Goal: Task Accomplishment & Management: Complete application form

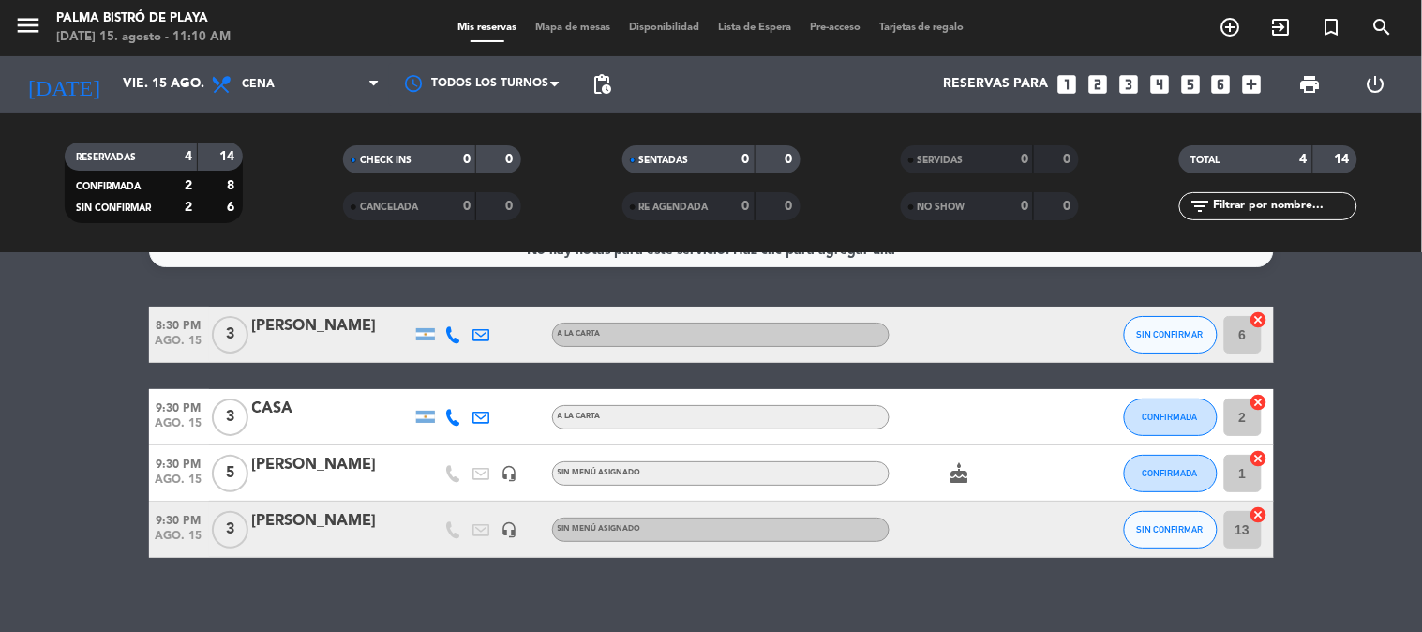
scroll to position [52, 0]
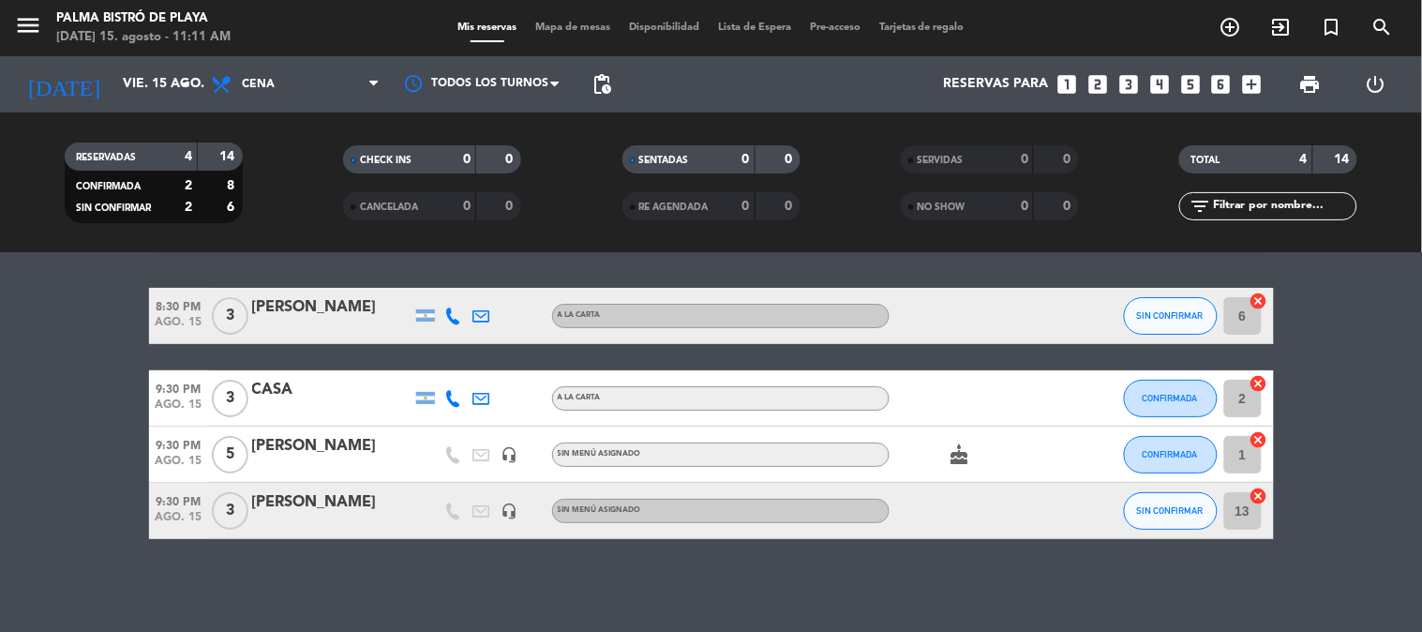
click at [277, 60] on div "Todos los servicios Almuerzo Cena Cena Todos los servicios Almuerzo Cena" at bounding box center [295, 84] width 187 height 56
click at [293, 81] on span "Cena" at bounding box center [295, 84] width 187 height 41
click at [1158, 82] on icon "looks_4" at bounding box center [1159, 84] width 24 height 24
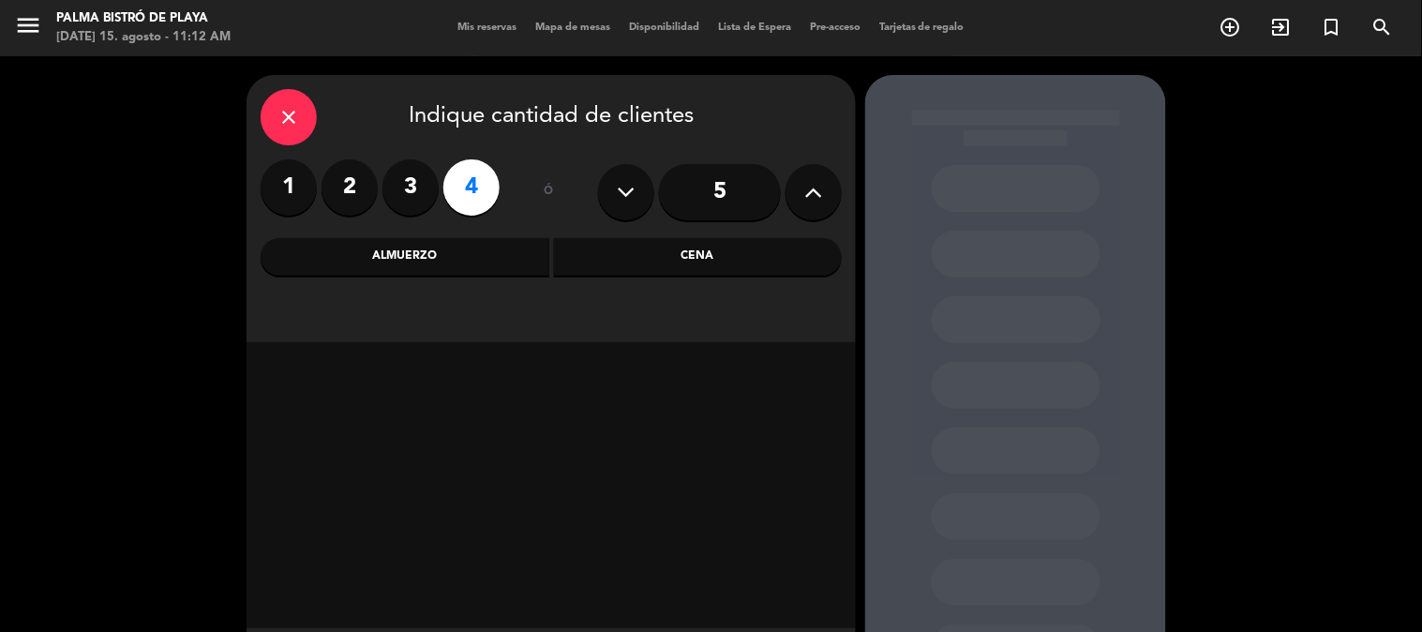
click at [445, 261] on div "Almuerzo" at bounding box center [405, 256] width 289 height 37
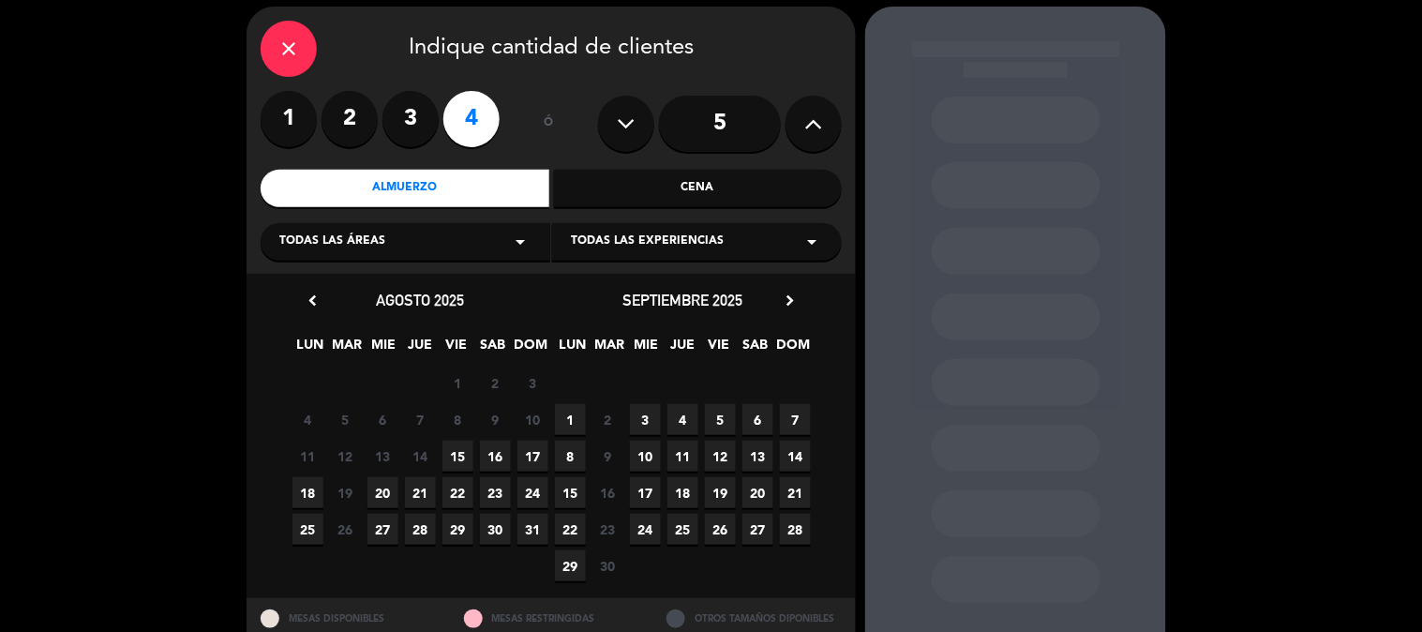
scroll to position [104, 0]
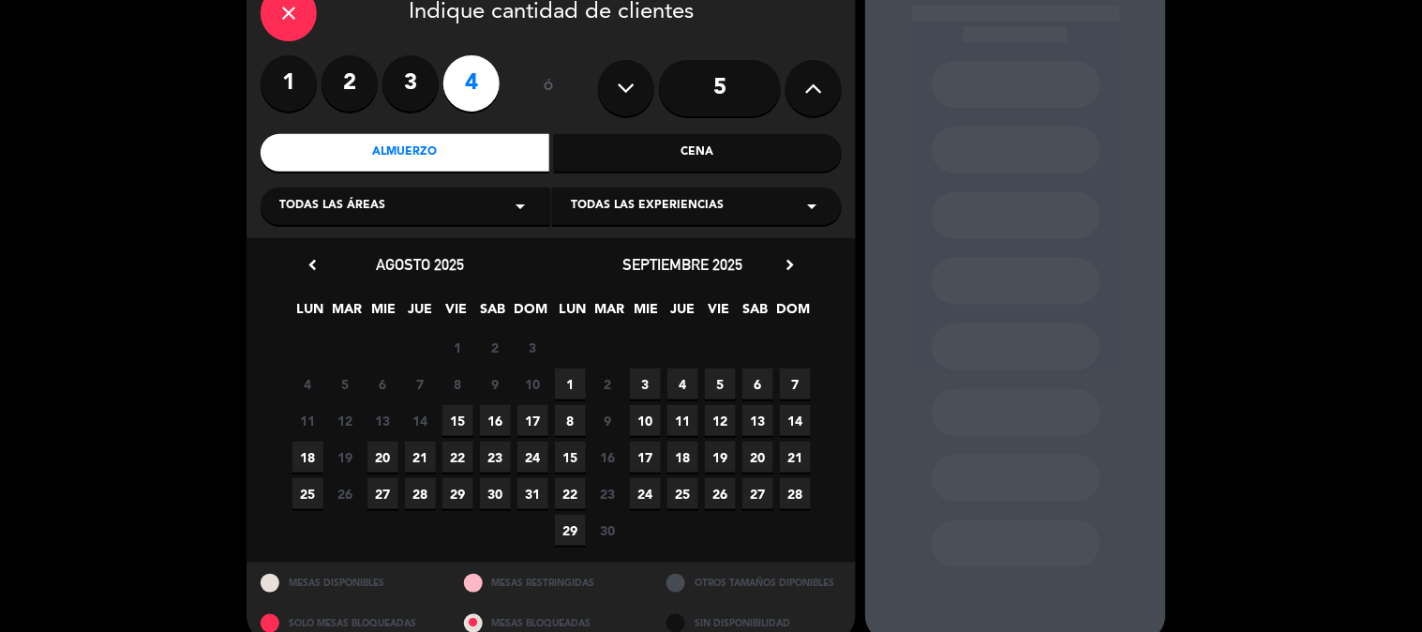
click at [453, 413] on span "15" at bounding box center [457, 420] width 31 height 31
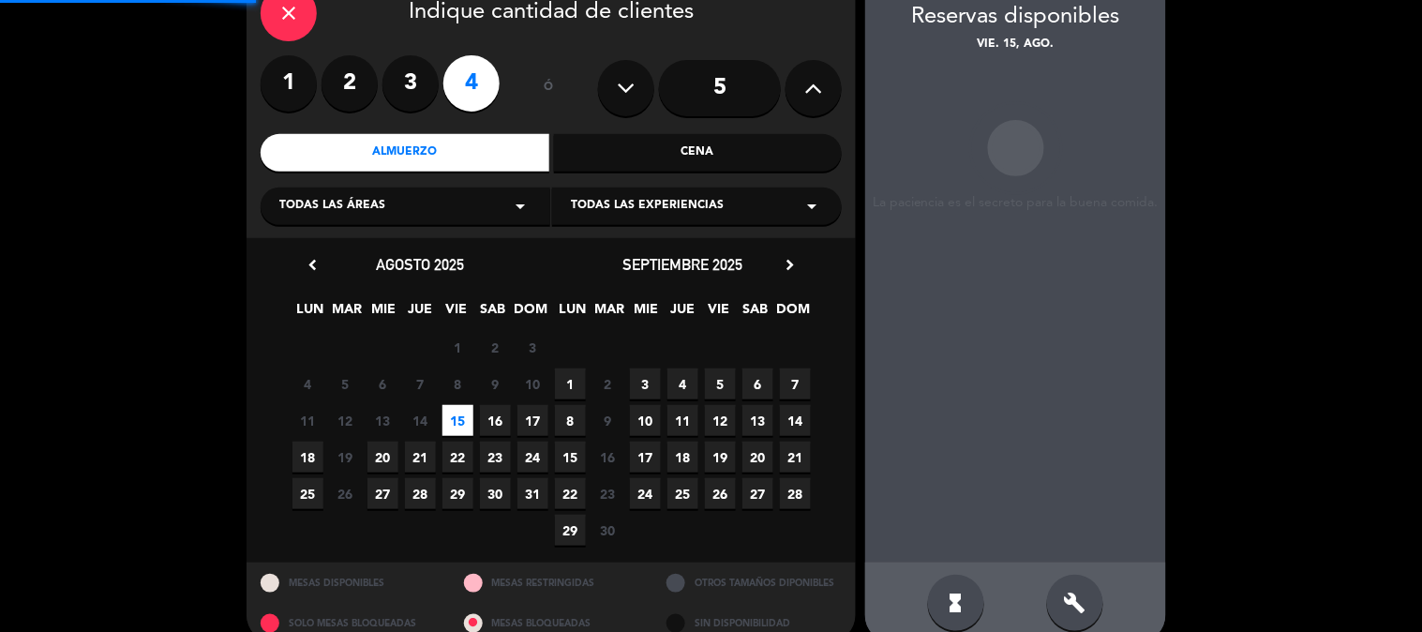
scroll to position [75, 0]
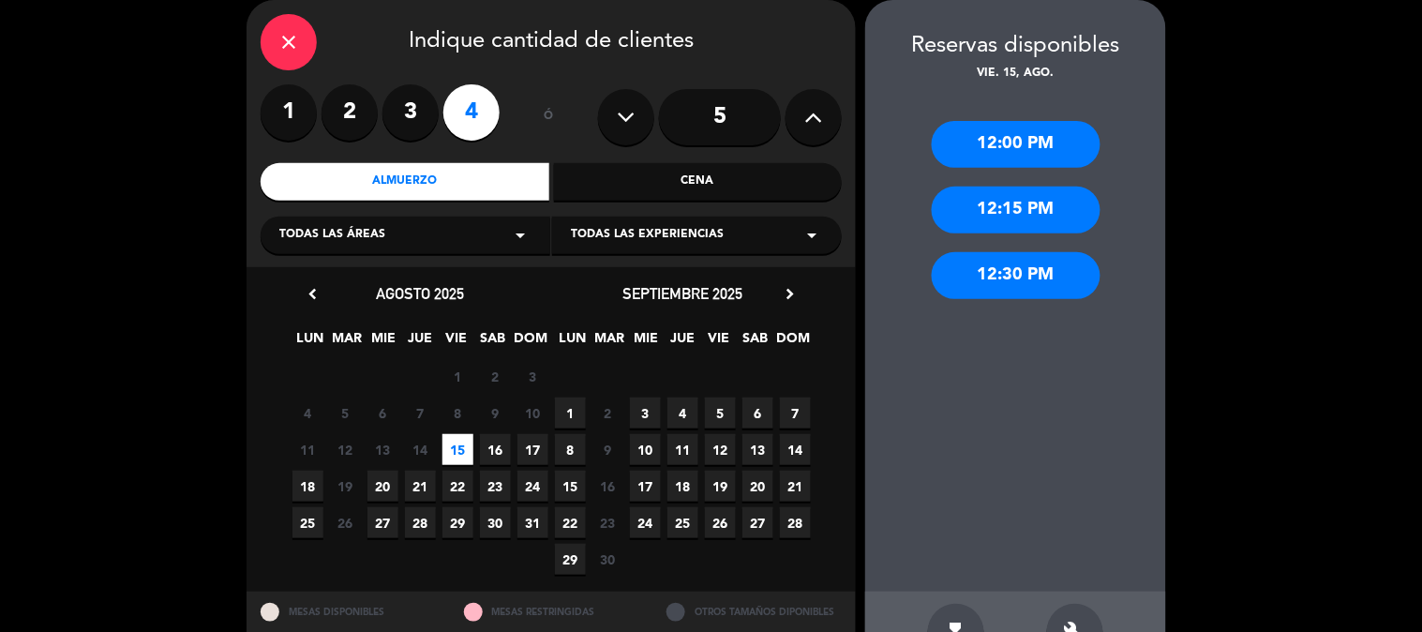
click at [1036, 282] on div "12:30 PM" at bounding box center [1016, 275] width 169 height 47
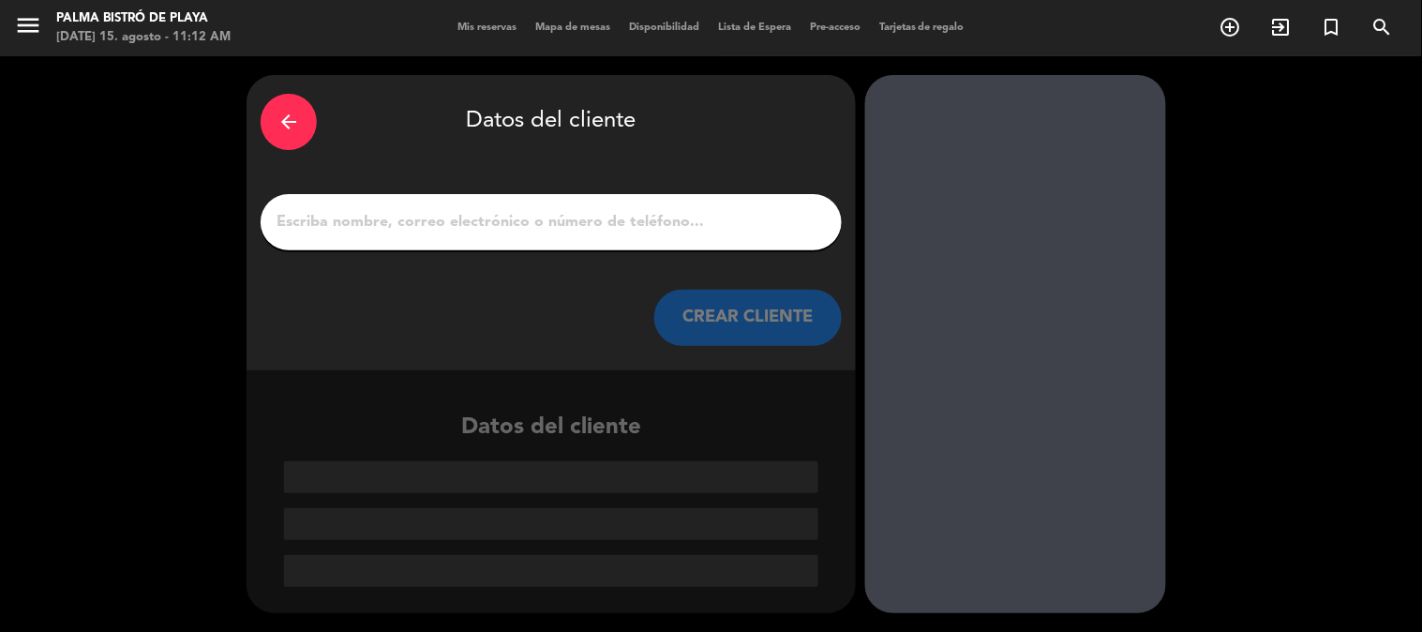
click at [597, 217] on input "1" at bounding box center [551, 222] width 553 height 26
paste input "[PERSON_NAME]"
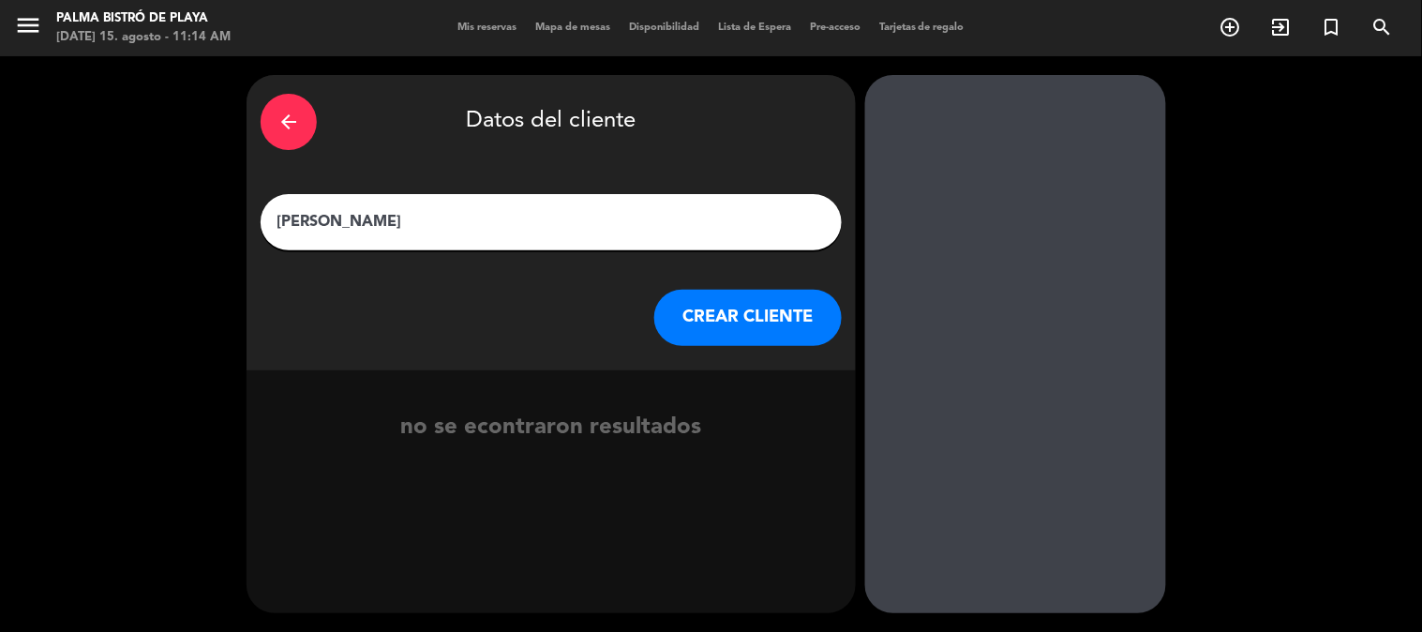
type input "[PERSON_NAME]"
click at [763, 321] on button "CREAR CLIENTE" at bounding box center [747, 318] width 187 height 56
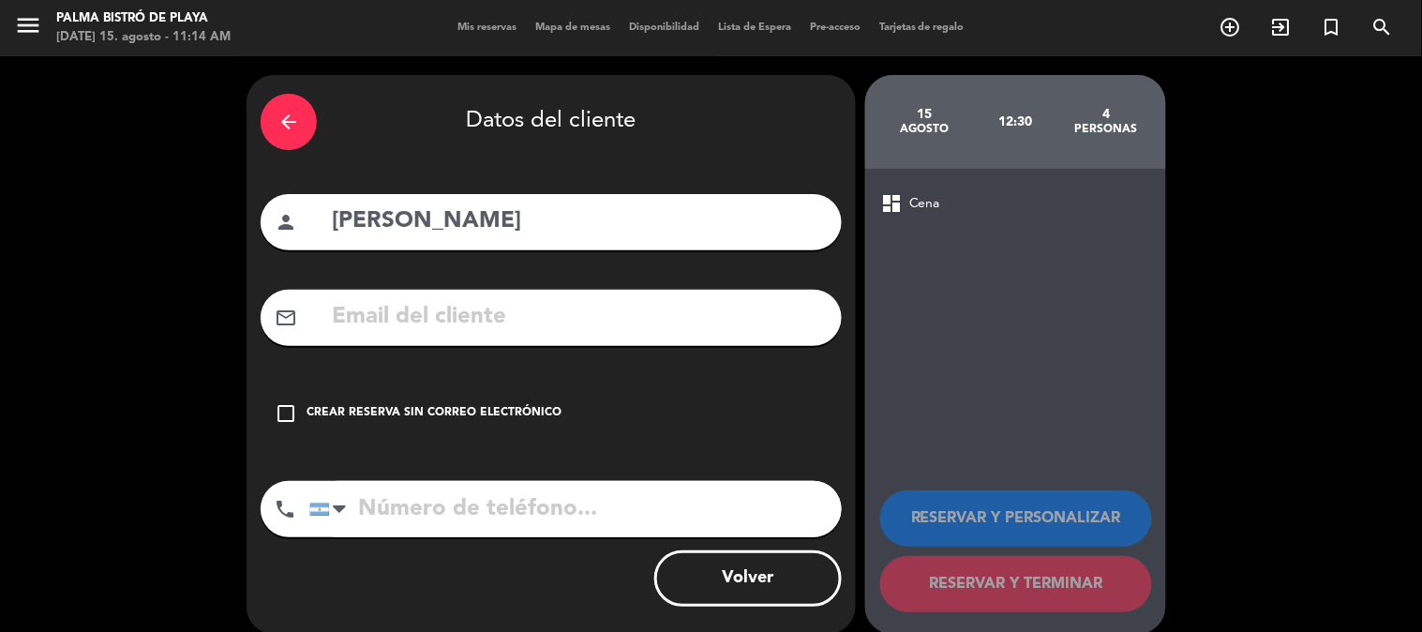
click at [529, 310] on input "text" at bounding box center [579, 317] width 498 height 38
click at [417, 523] on input "tel" at bounding box center [575, 509] width 532 height 56
paste input "[PHONE_NUMBER]"
type input "[PHONE_NUMBER]"
click at [279, 414] on icon "check_box_outline_blank" at bounding box center [286, 413] width 22 height 22
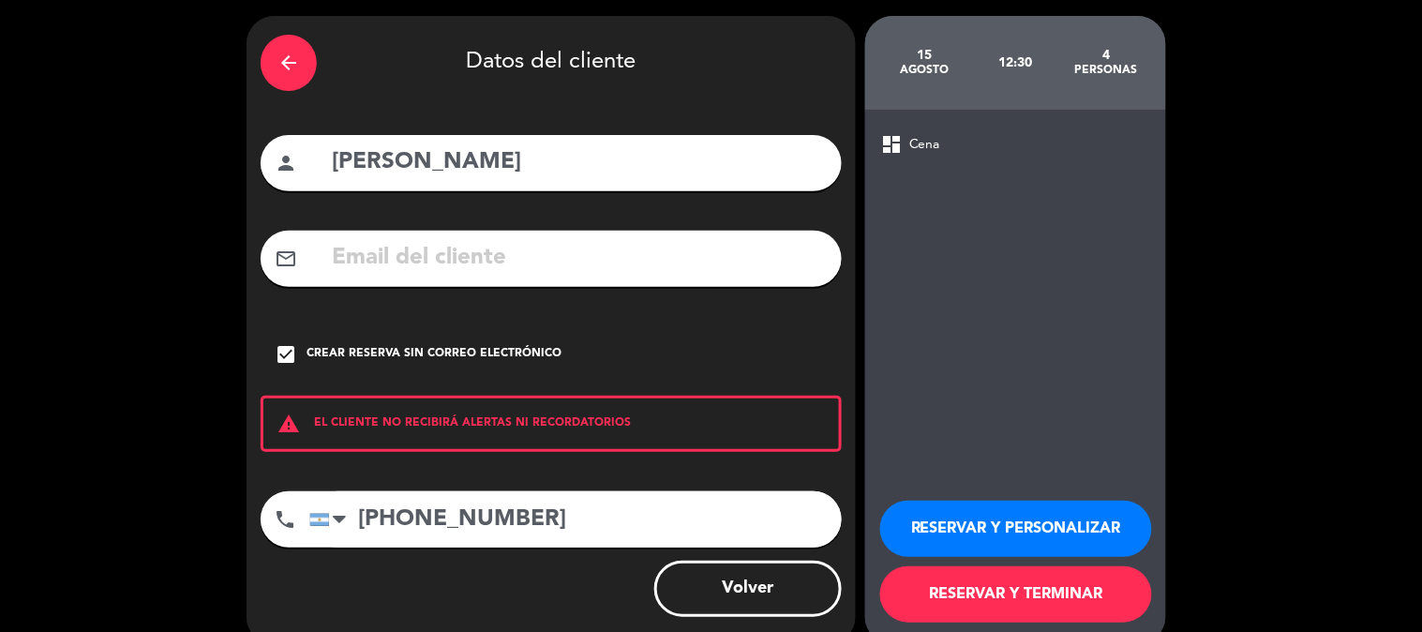
scroll to position [90, 0]
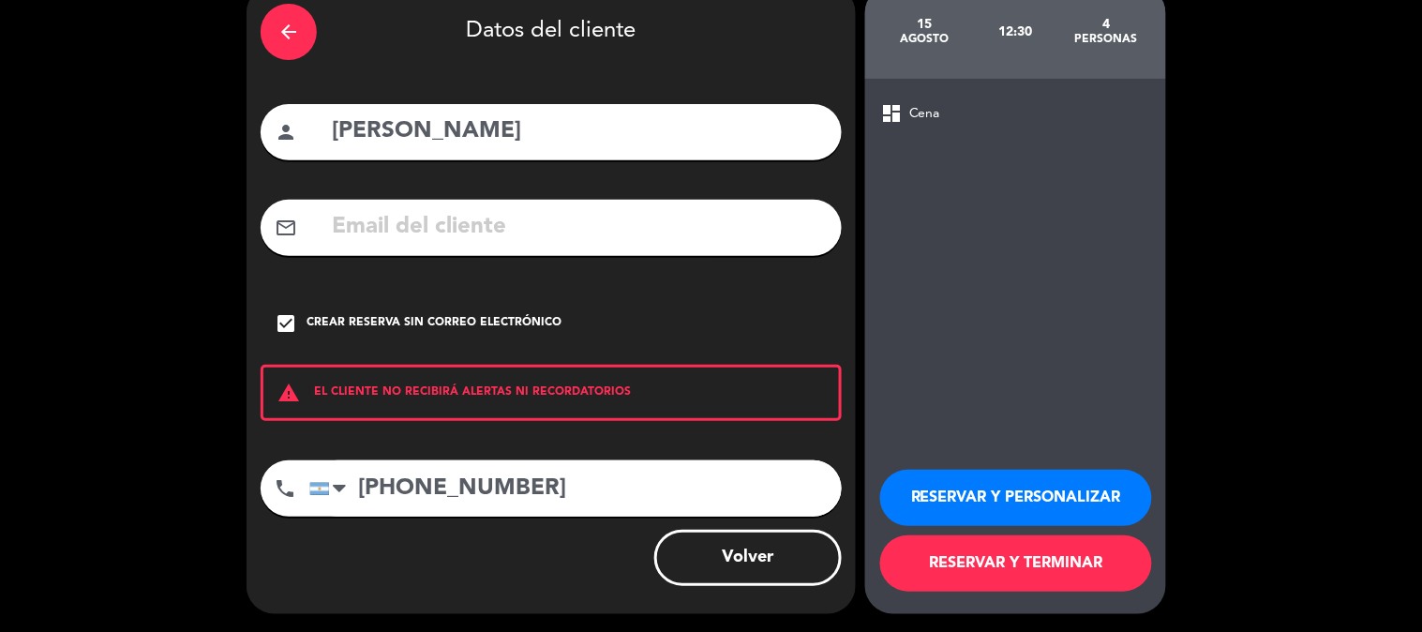
click at [934, 105] on span "Cena" at bounding box center [924, 114] width 31 height 22
click at [311, 28] on div "arrow_back" at bounding box center [289, 32] width 56 height 56
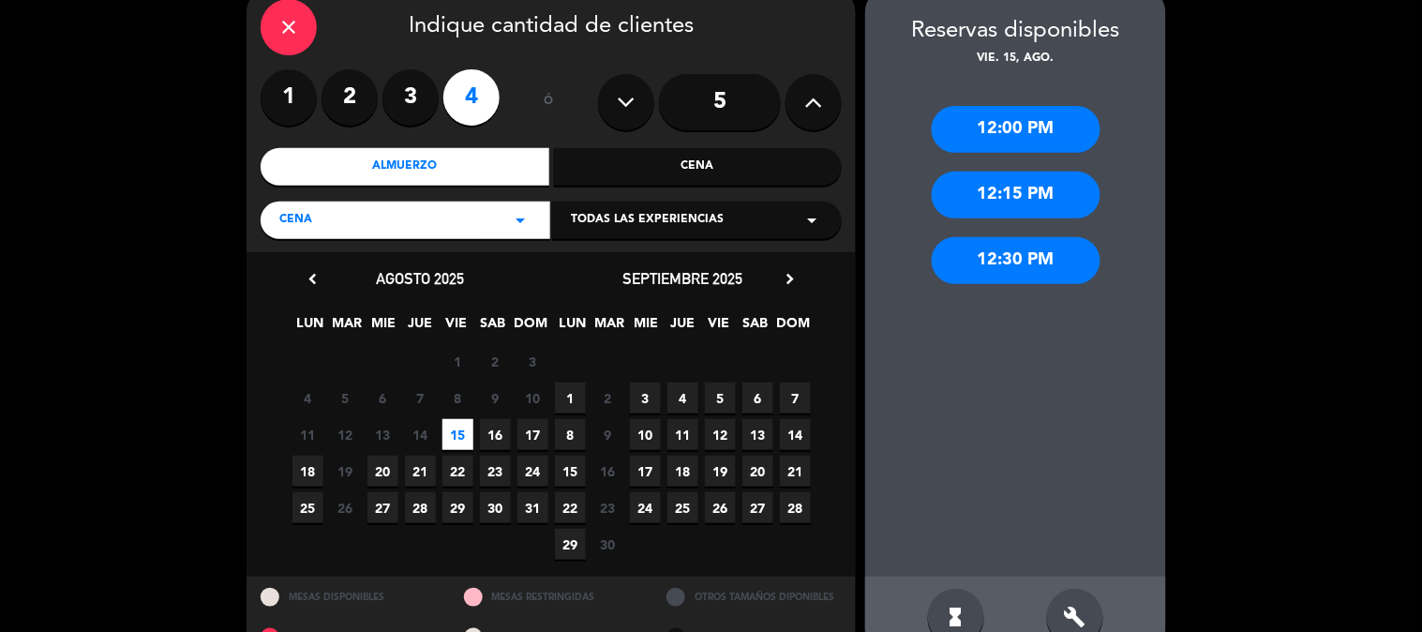
click at [534, 218] on div "Cena arrow_drop_down" at bounding box center [406, 220] width 290 height 37
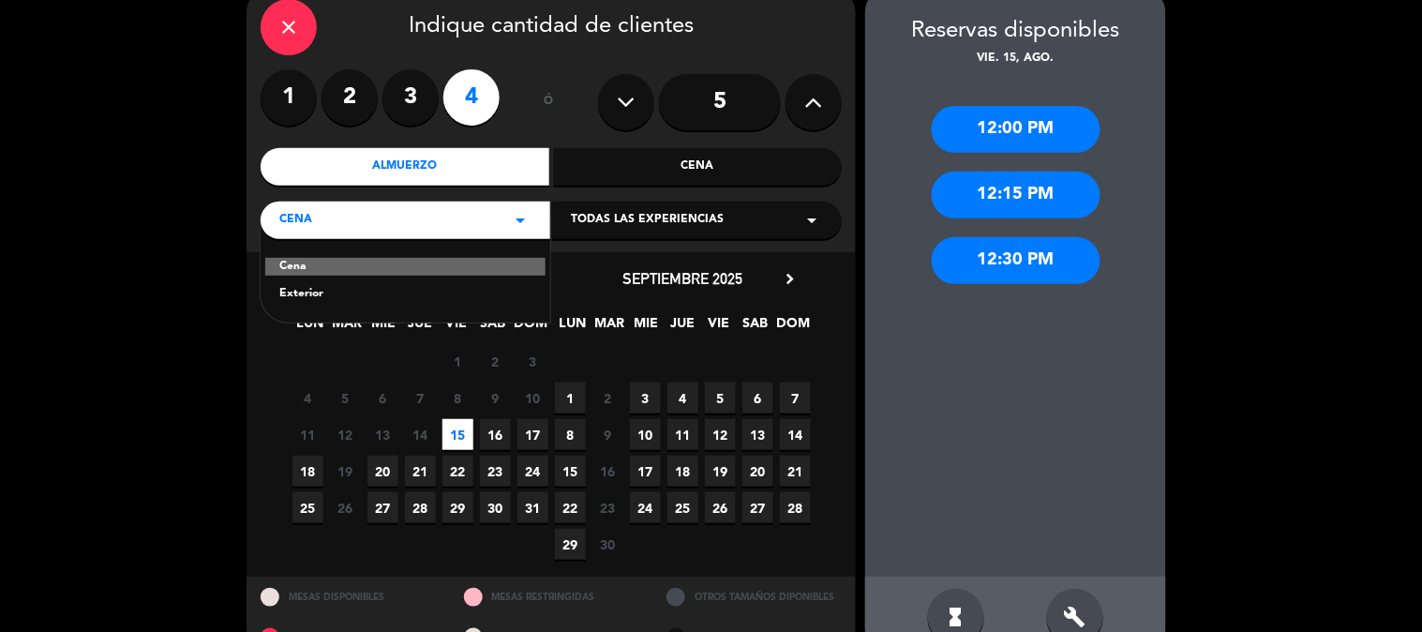
click at [511, 223] on icon "arrow_drop_down" at bounding box center [520, 220] width 22 height 22
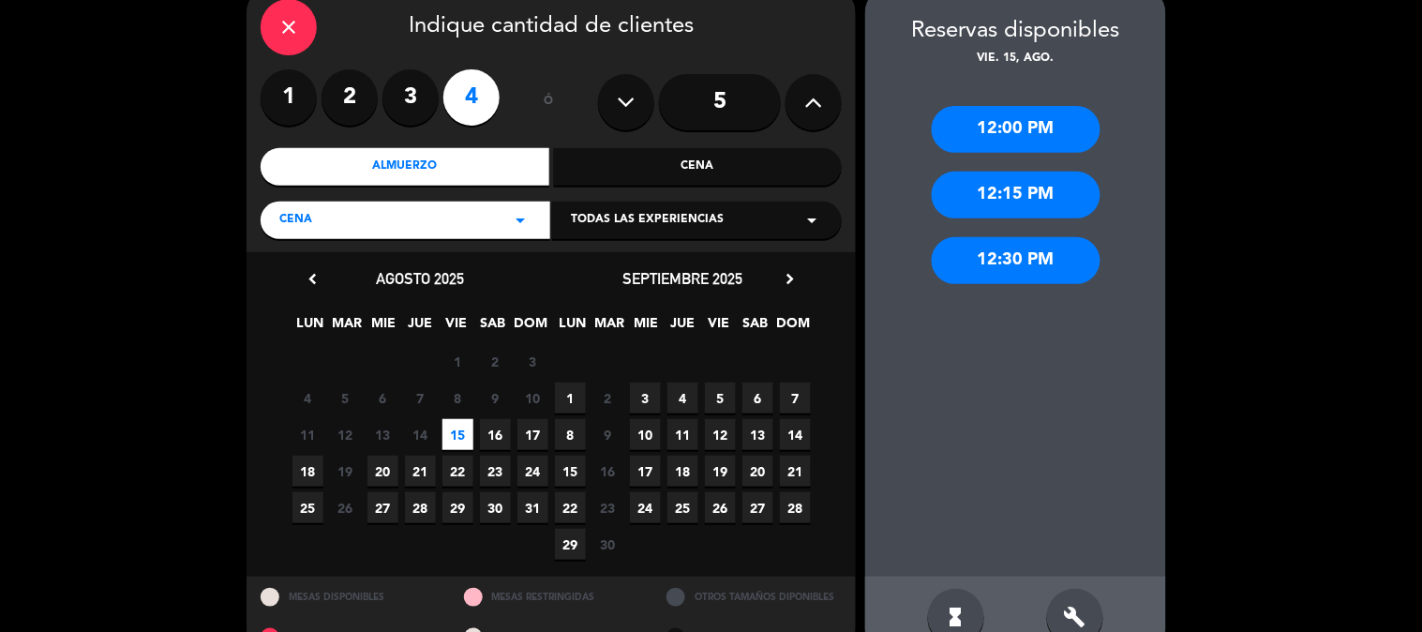
click at [516, 171] on div "Almuerzo" at bounding box center [405, 166] width 289 height 37
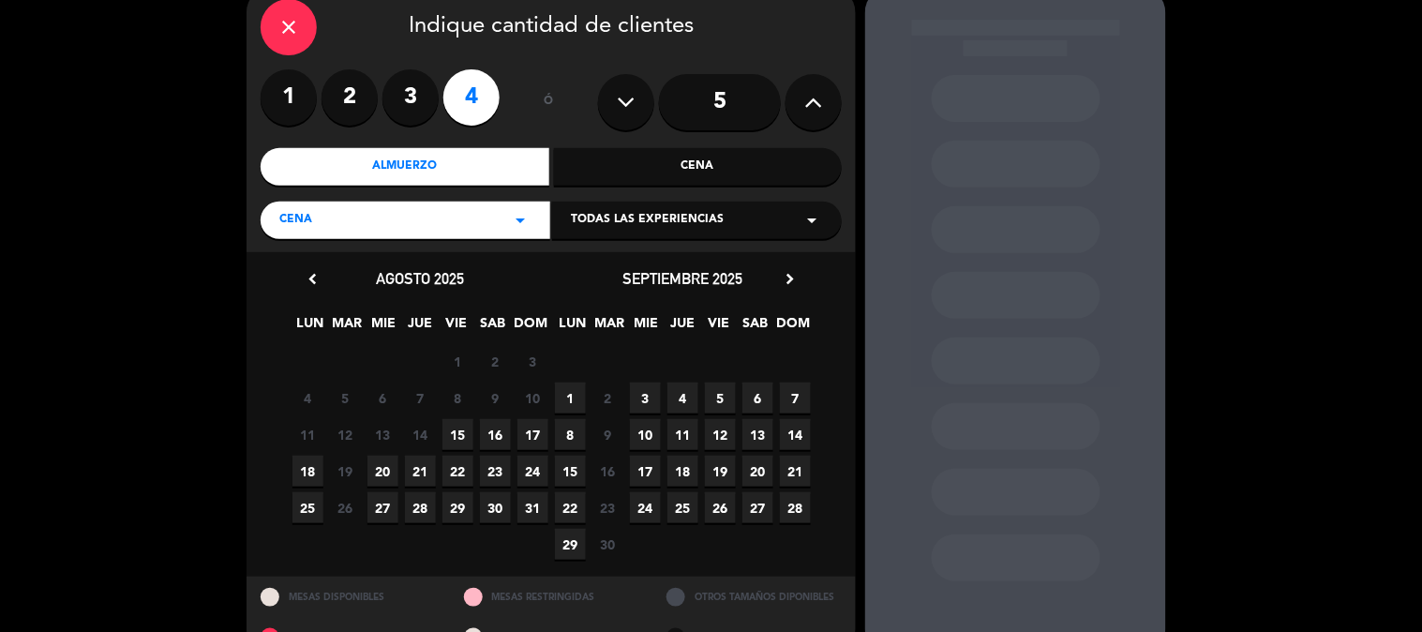
click at [457, 431] on span "15" at bounding box center [457, 434] width 31 height 31
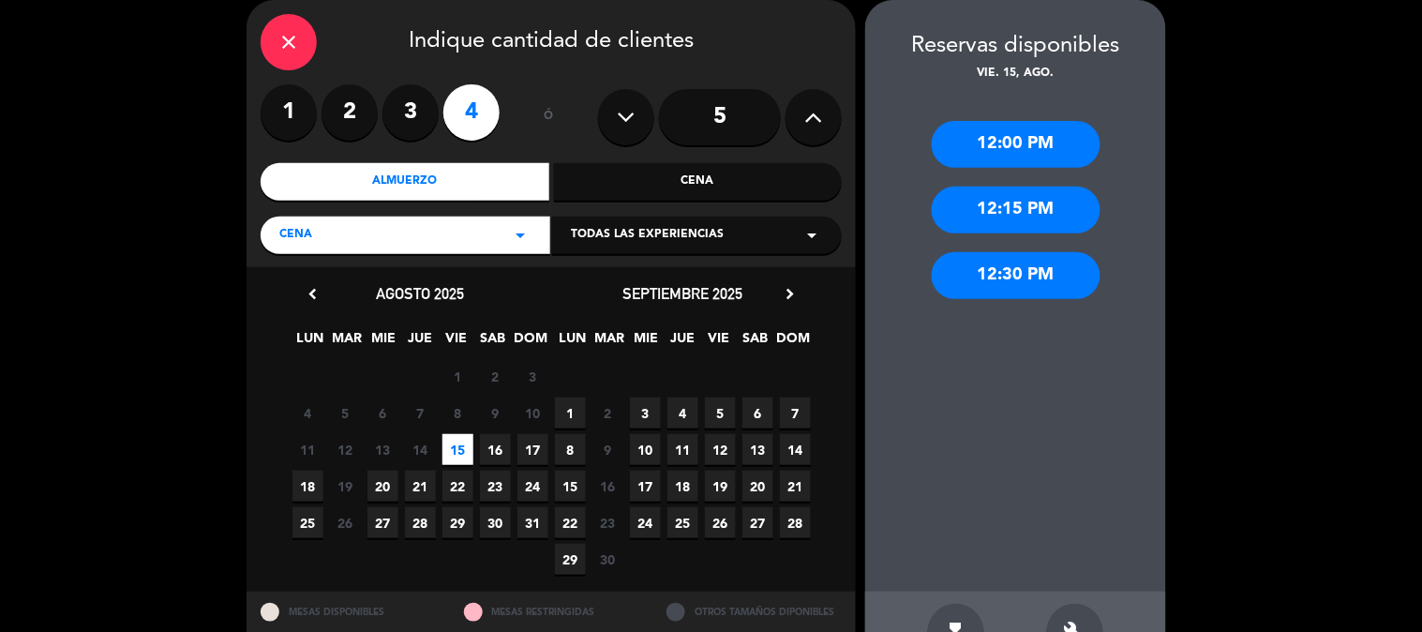
scroll to position [133, 0]
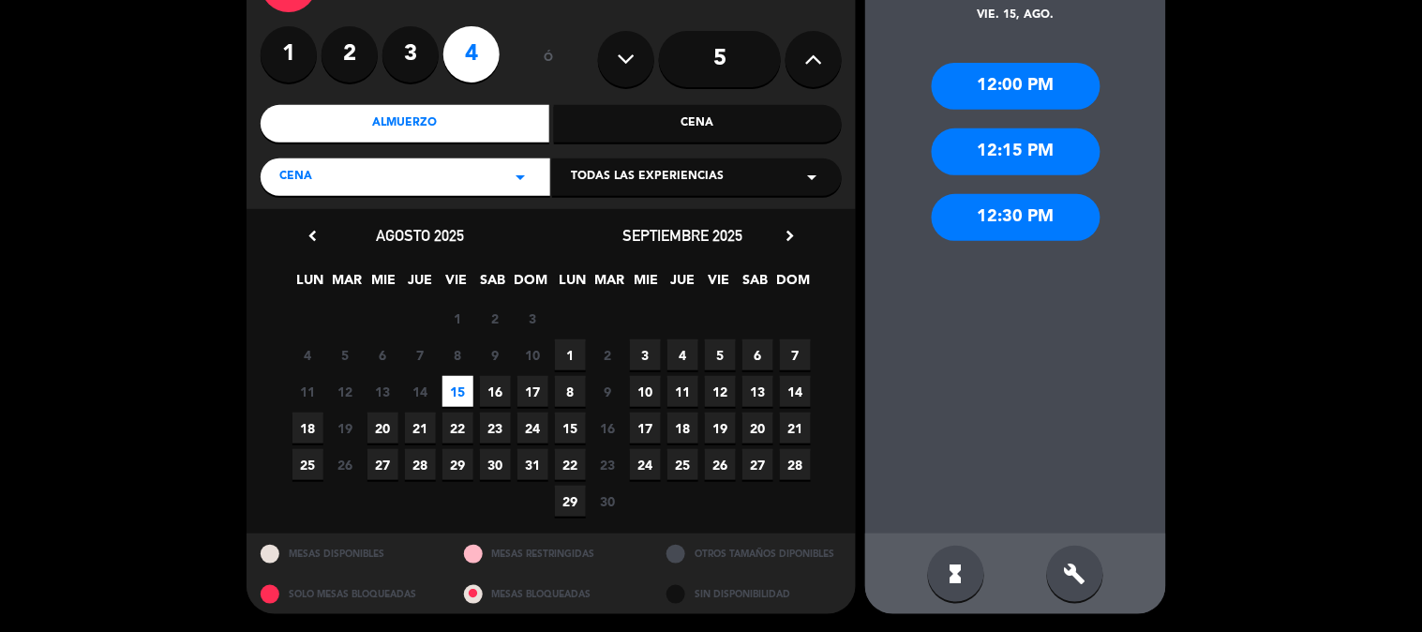
click at [994, 210] on div "12:30 PM" at bounding box center [1016, 217] width 169 height 47
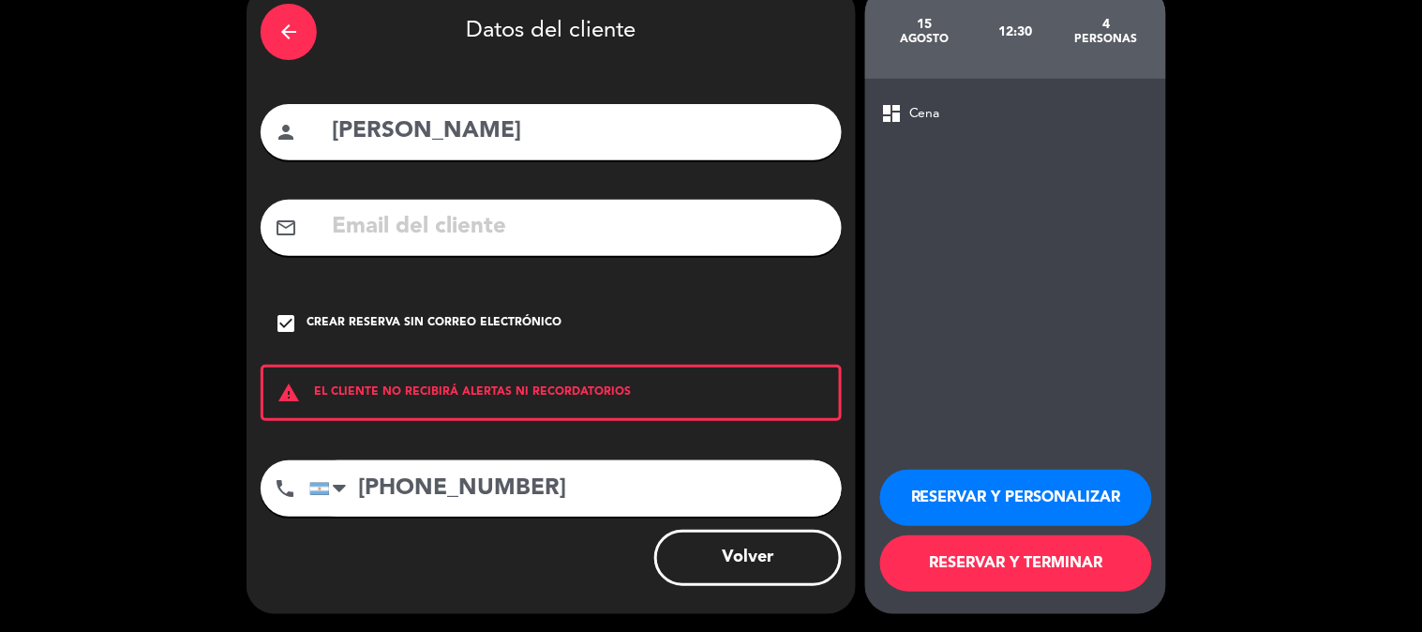
click at [1053, 494] on button "RESERVAR Y PERSONALIZAR" at bounding box center [1016, 498] width 272 height 56
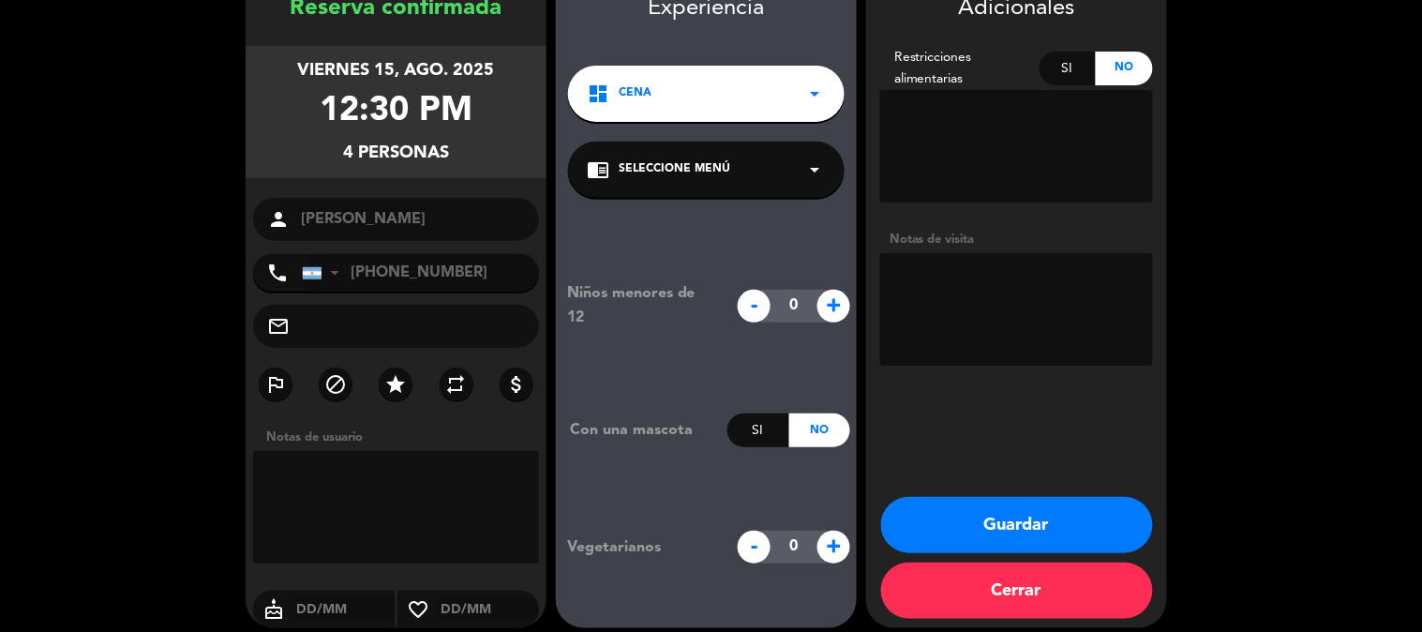
scroll to position [117, 0]
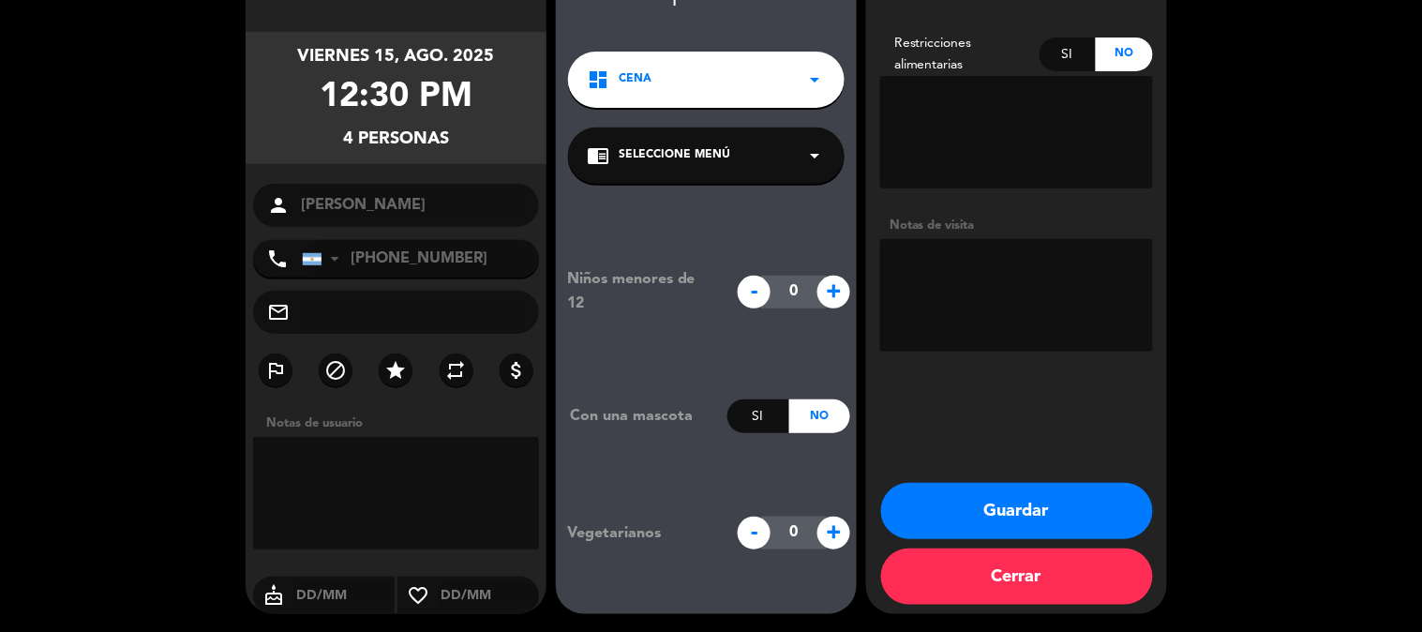
click at [382, 472] on textarea at bounding box center [396, 493] width 286 height 112
type textarea "n"
type textarea "con vista a la mar"
click at [1082, 501] on button "Guardar" at bounding box center [1017, 511] width 272 height 56
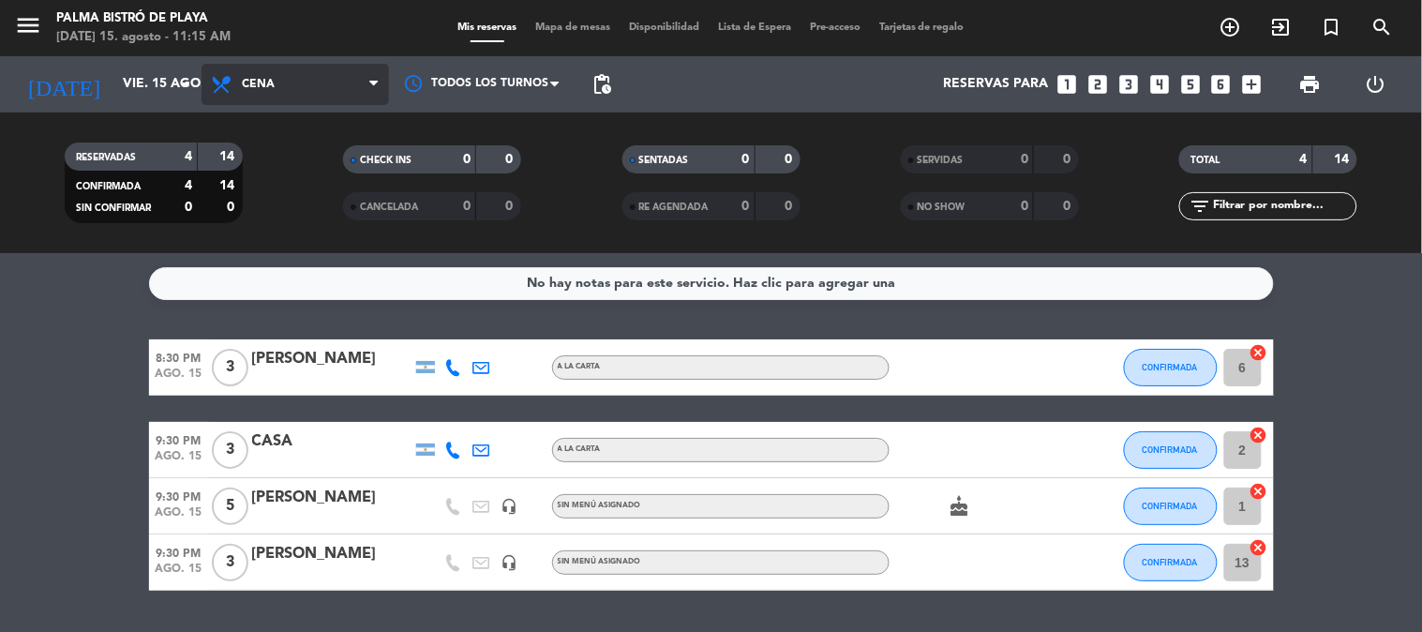
click at [272, 70] on span "Cena" at bounding box center [295, 84] width 187 height 41
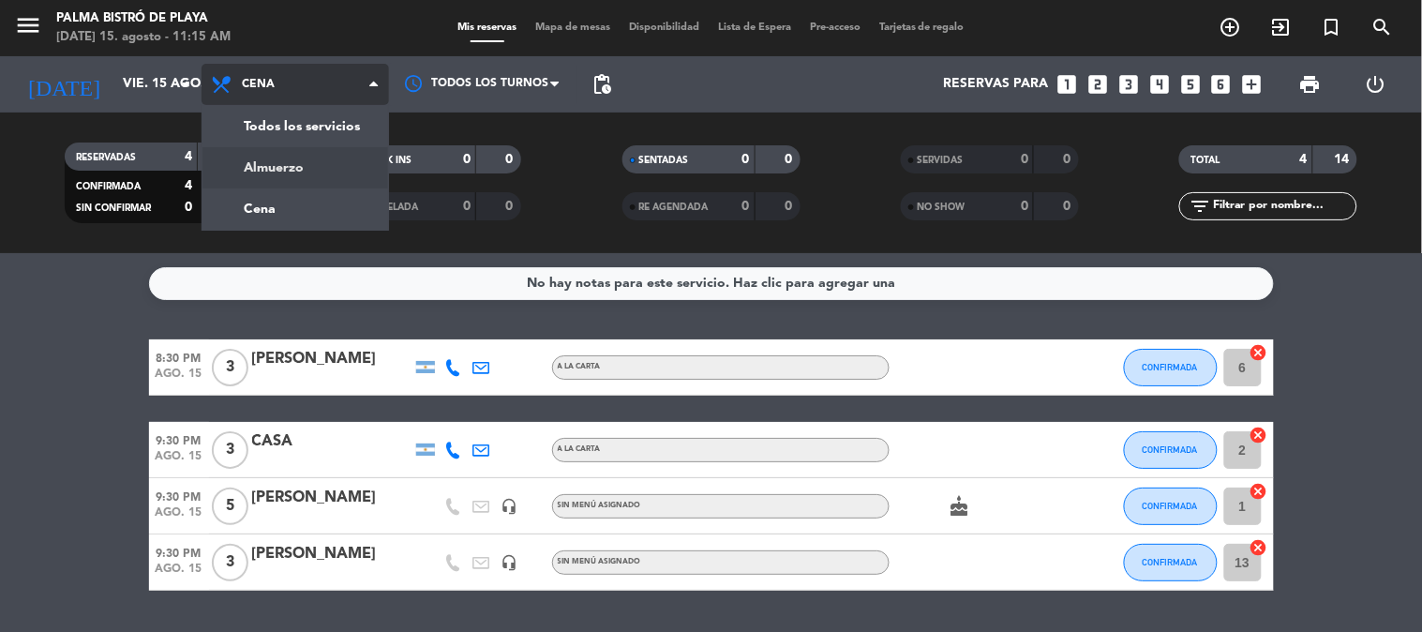
click at [263, 157] on div "menu Palma Bistró de Playa [DATE] 15. agosto - 11:15 AM Mis reservas Mapa de me…" at bounding box center [711, 126] width 1422 height 253
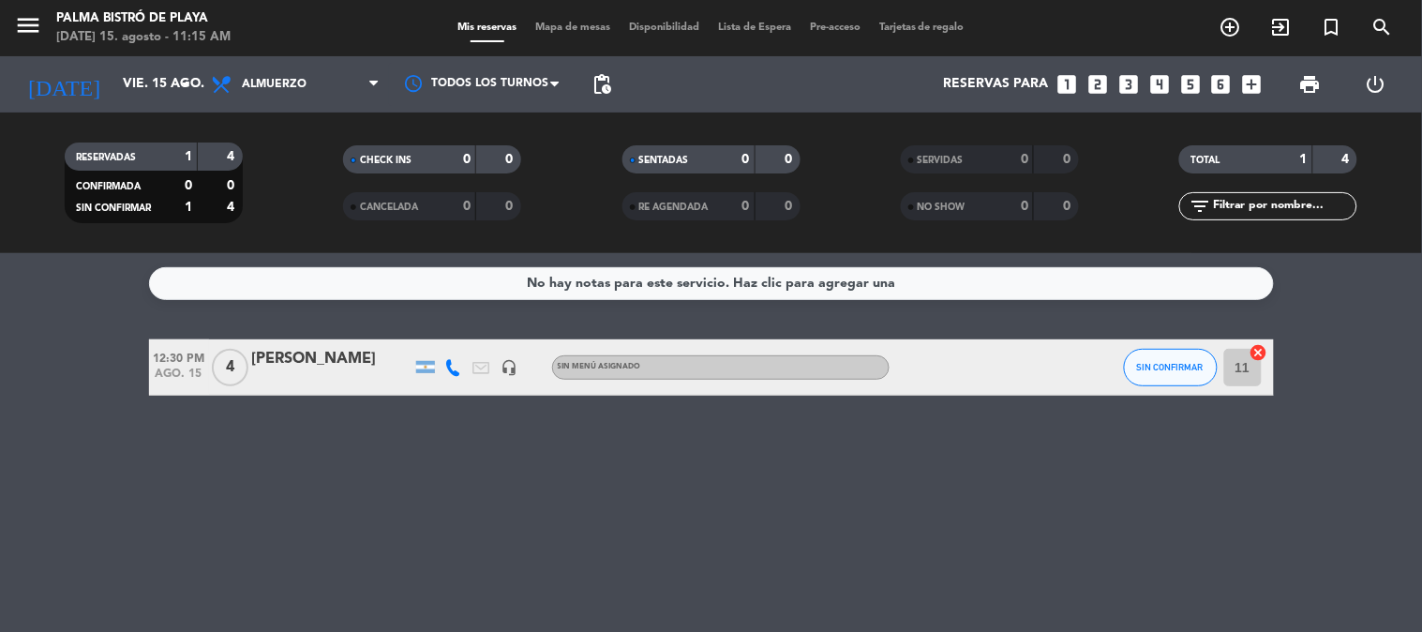
click at [1055, 358] on div at bounding box center [973, 366] width 169 height 55
click at [575, 369] on span "Sin menú asignado" at bounding box center [599, 366] width 83 height 7
click at [366, 360] on div "[PERSON_NAME]" at bounding box center [331, 359] width 159 height 24
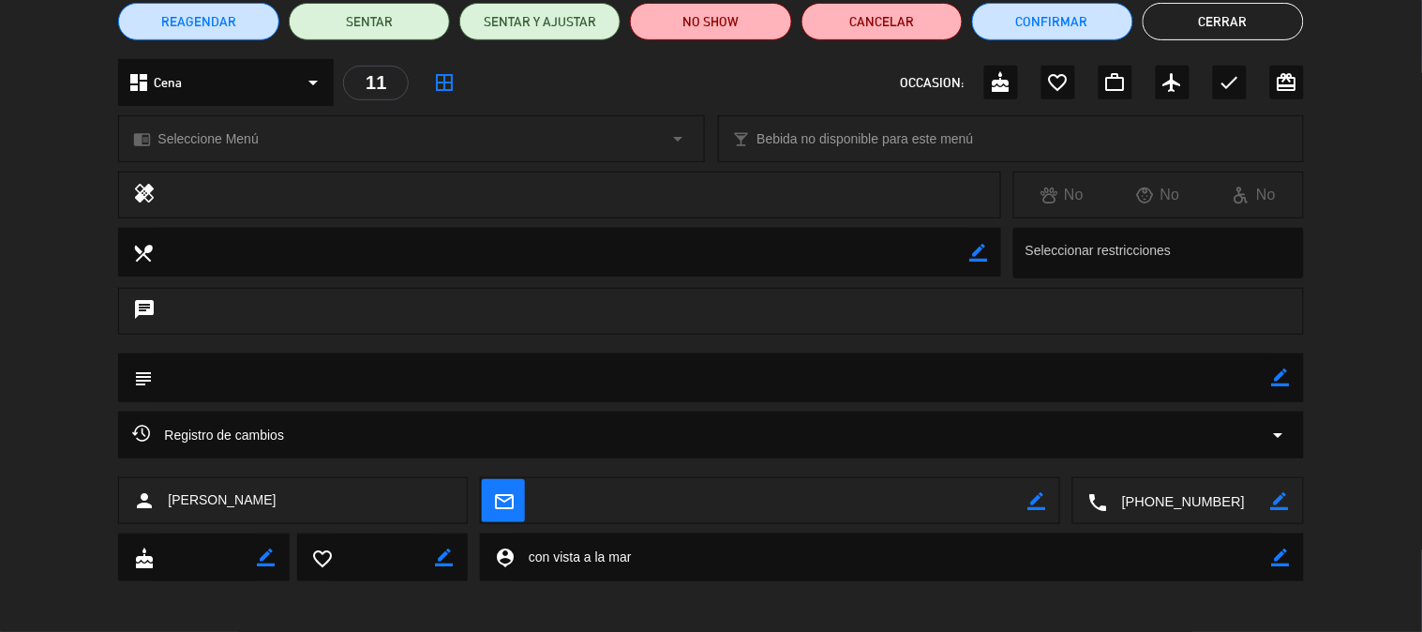
scroll to position [172, 0]
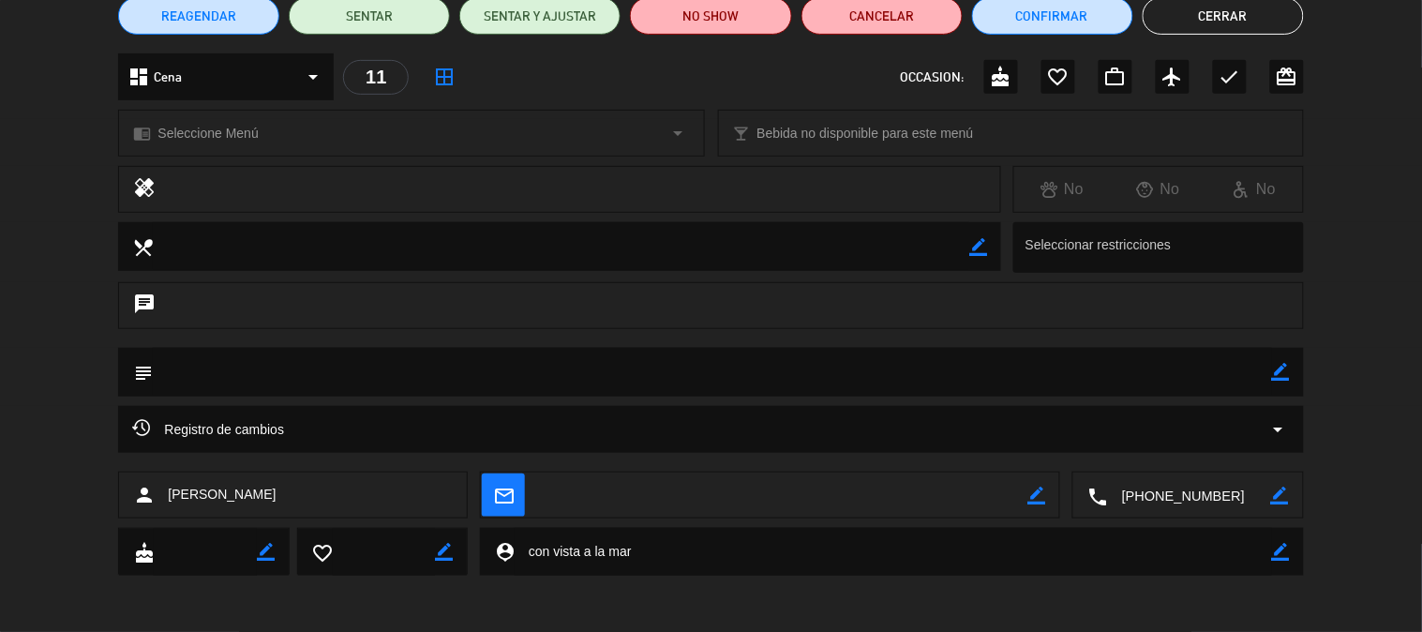
click at [549, 336] on div "chat" at bounding box center [711, 315] width 1422 height 66
click at [570, 312] on div "chat" at bounding box center [710, 305] width 1185 height 47
drag, startPoint x: 435, startPoint y: 359, endPoint x: 1084, endPoint y: 450, distance: 654.9
click at [438, 356] on textarea at bounding box center [712, 372] width 1118 height 48
click at [1282, 372] on icon "border_color" at bounding box center [1281, 372] width 18 height 18
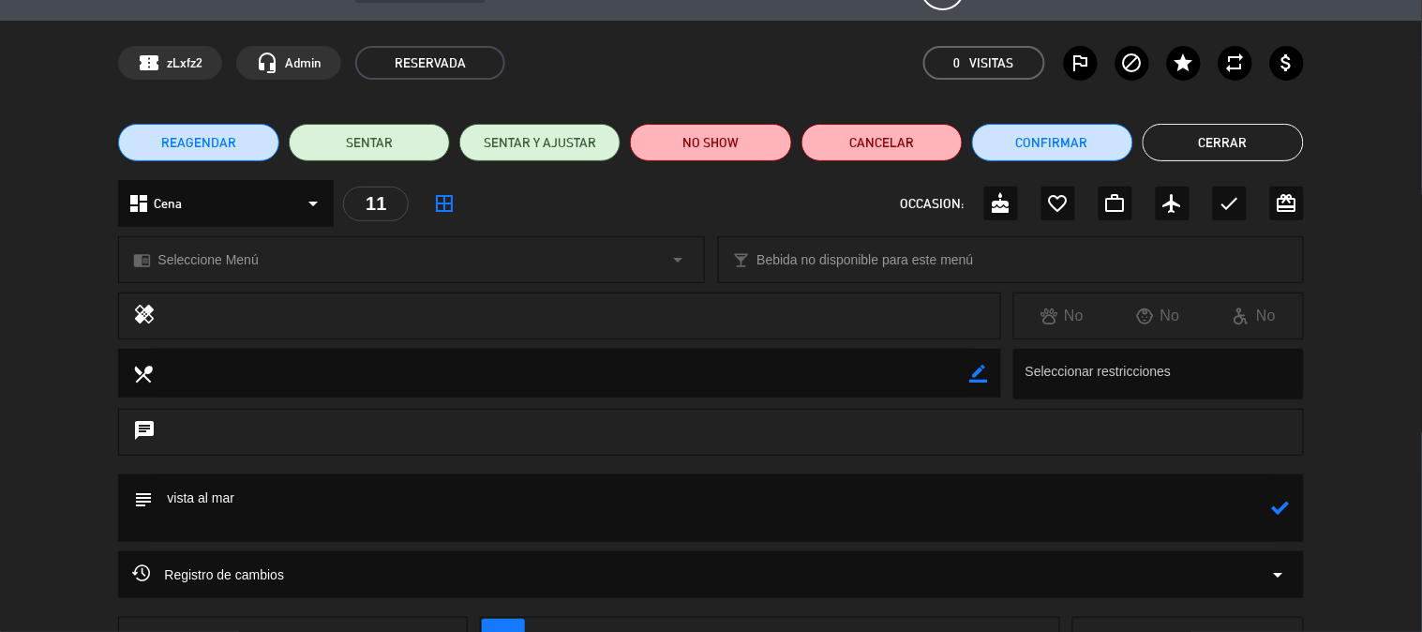
scroll to position [0, 0]
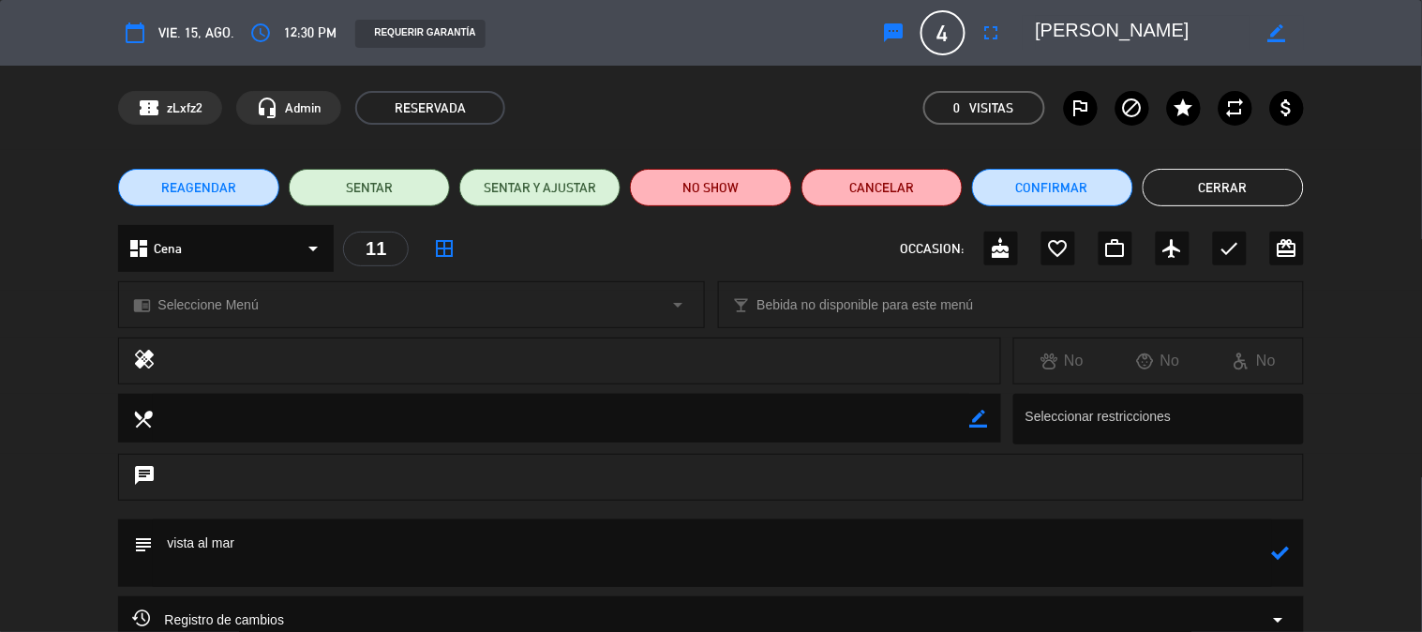
type textarea "vista al mar"
click at [1092, 184] on button "Confirmar" at bounding box center [1052, 187] width 161 height 37
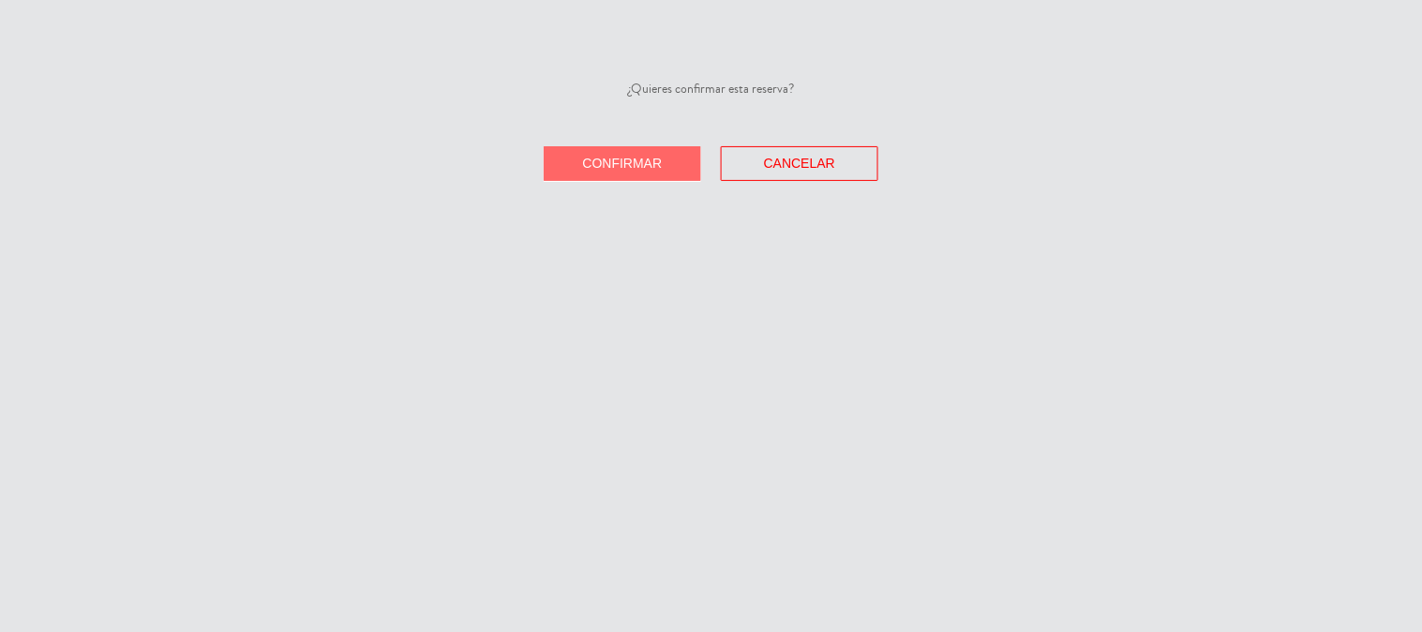
click at [645, 160] on span "Confirmar" at bounding box center [623, 163] width 80 height 15
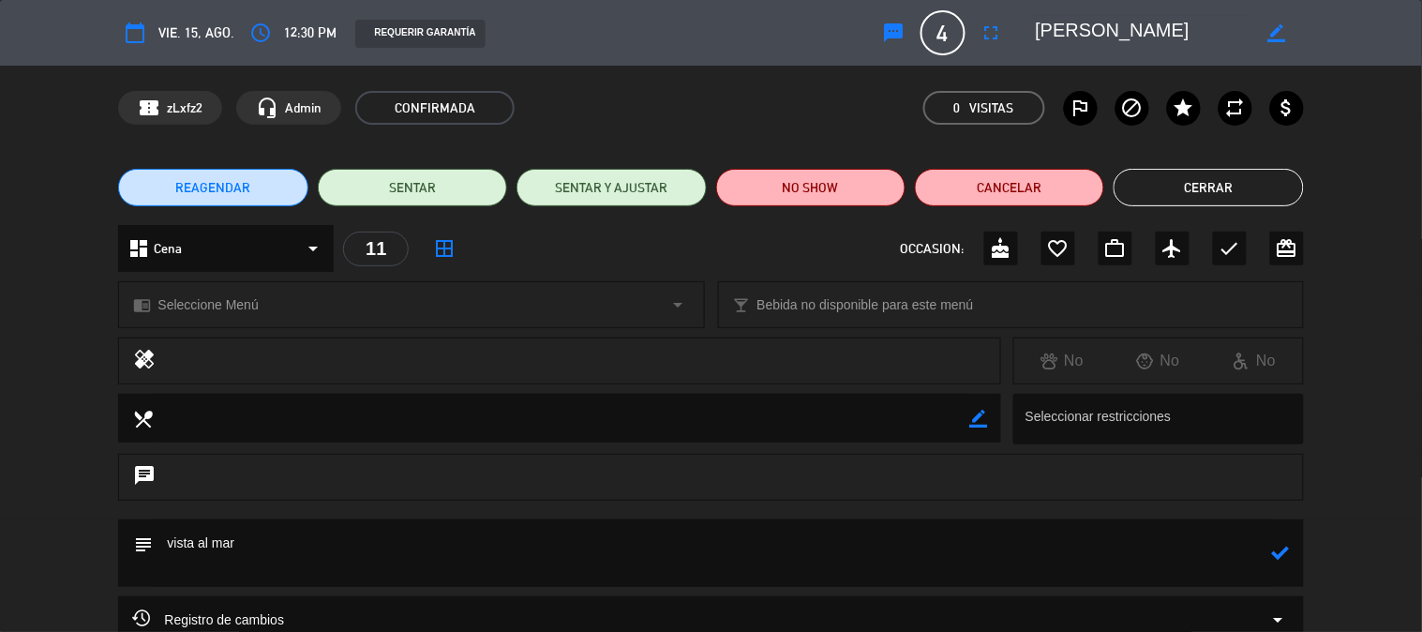
click at [1204, 186] on button "Cerrar" at bounding box center [1208, 187] width 189 height 37
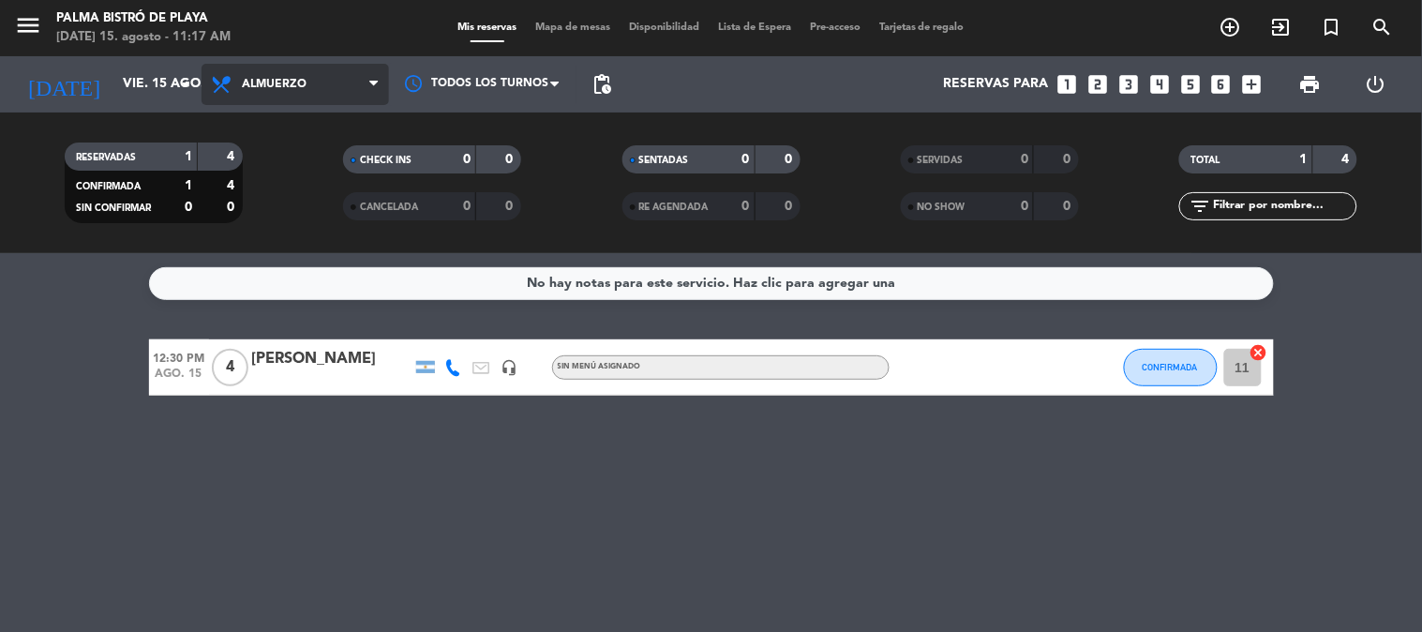
click at [324, 88] on span "Almuerzo" at bounding box center [295, 84] width 187 height 41
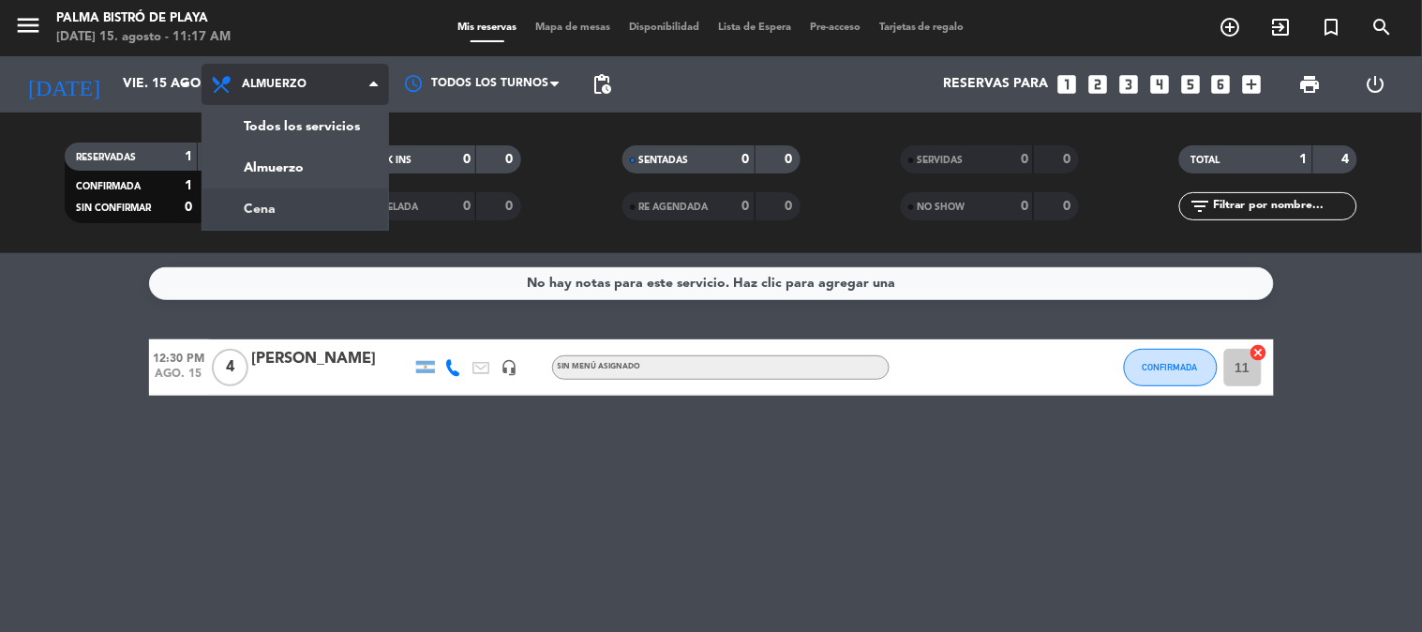
click at [291, 202] on div "menu Palma Bistró de Playa [DATE] 15. agosto - 11:17 AM Mis reservas Mapa de me…" at bounding box center [711, 126] width 1422 height 253
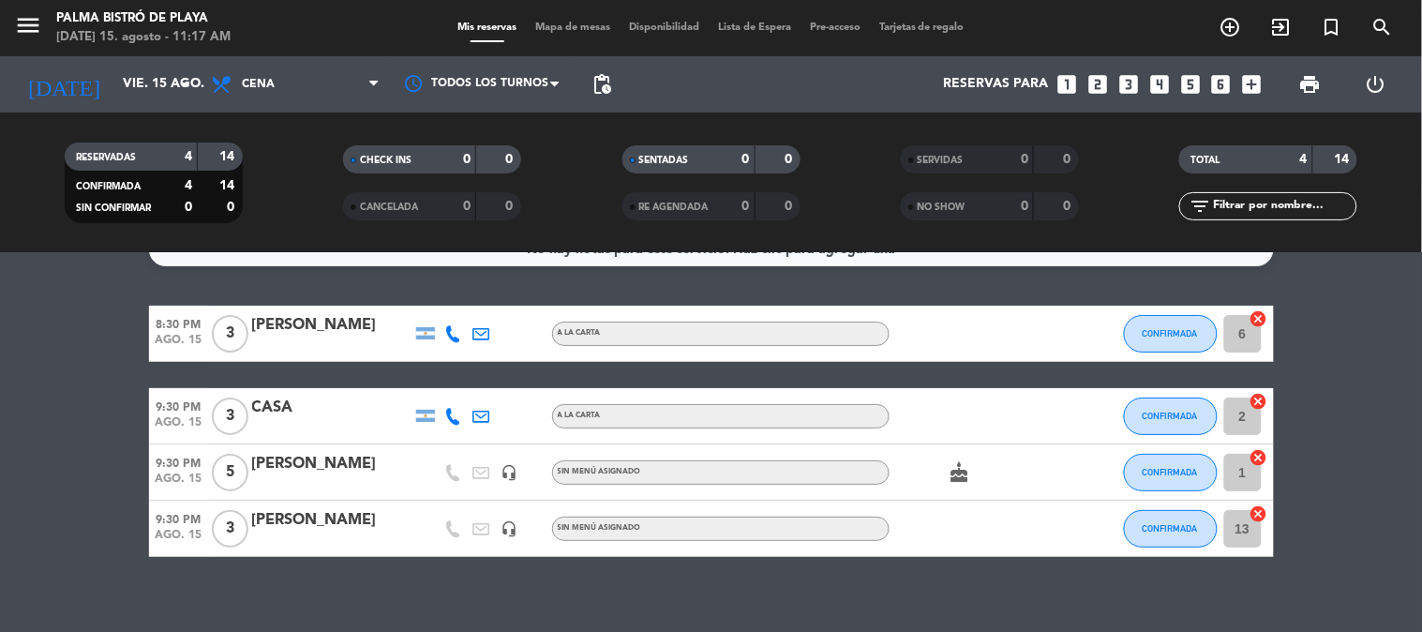
scroll to position [52, 0]
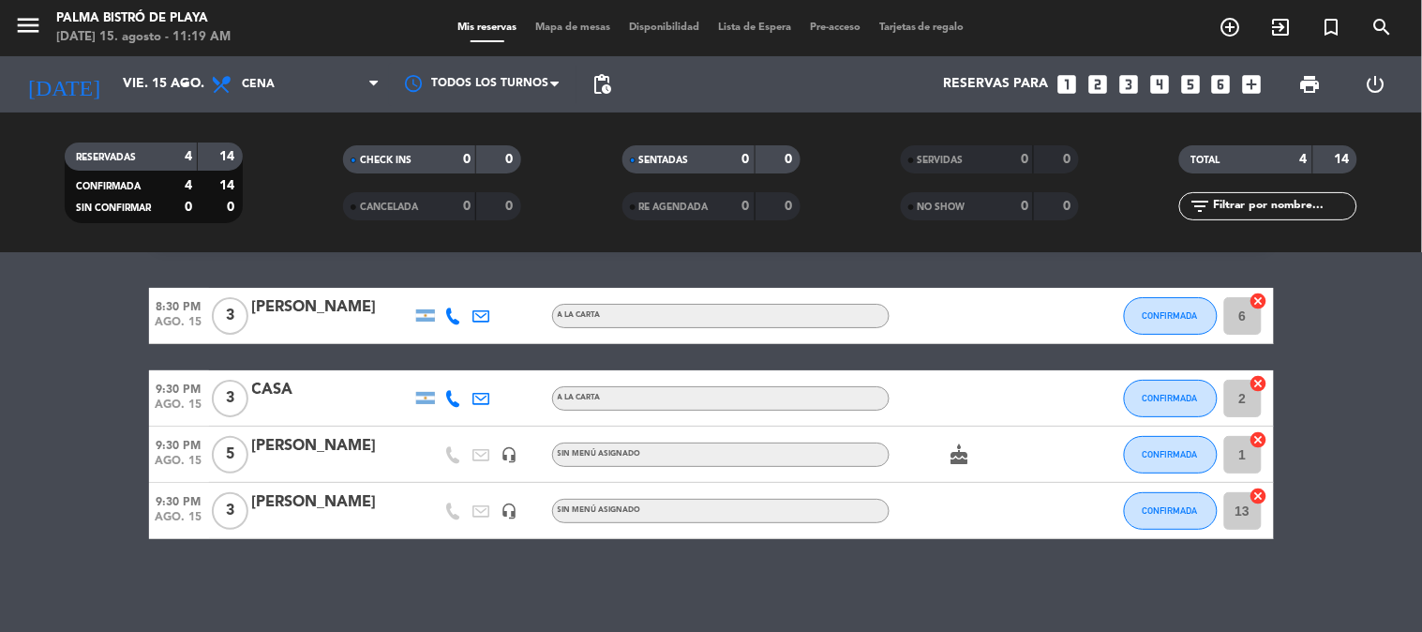
click at [1095, 87] on icon "looks_two" at bounding box center [1097, 84] width 24 height 24
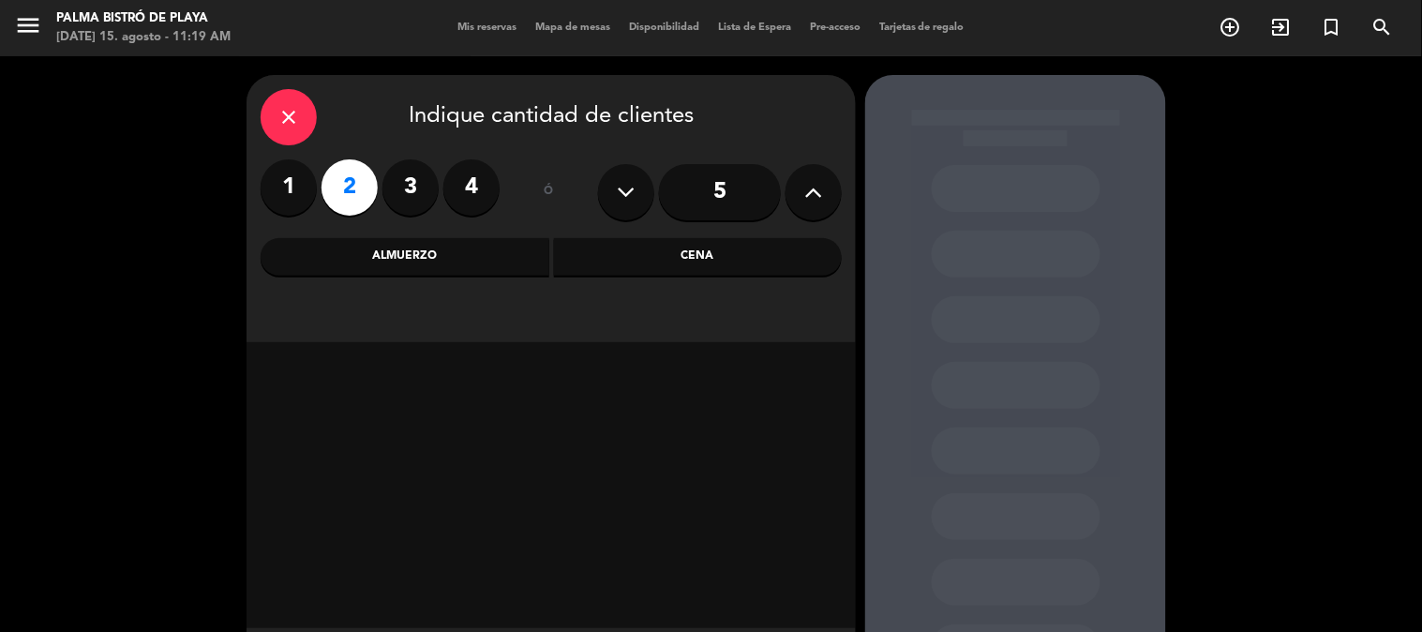
click at [510, 255] on div "Almuerzo" at bounding box center [405, 256] width 289 height 37
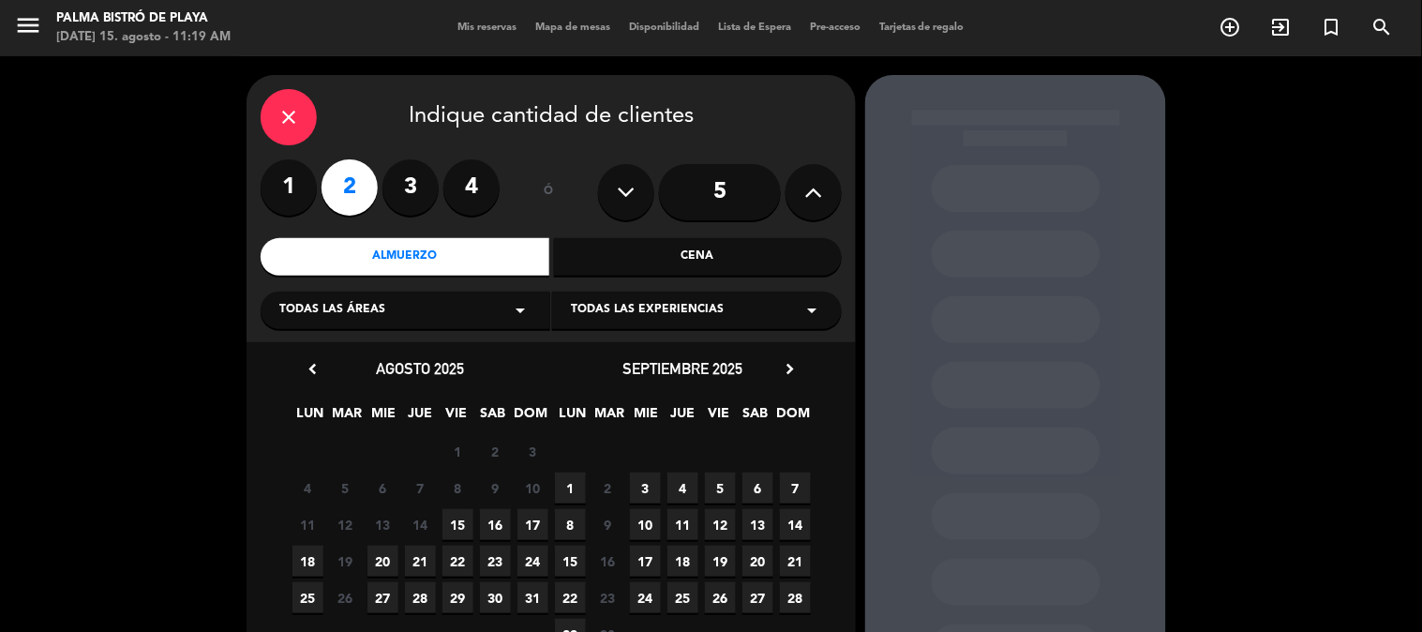
click at [498, 519] on span "16" at bounding box center [495, 524] width 31 height 31
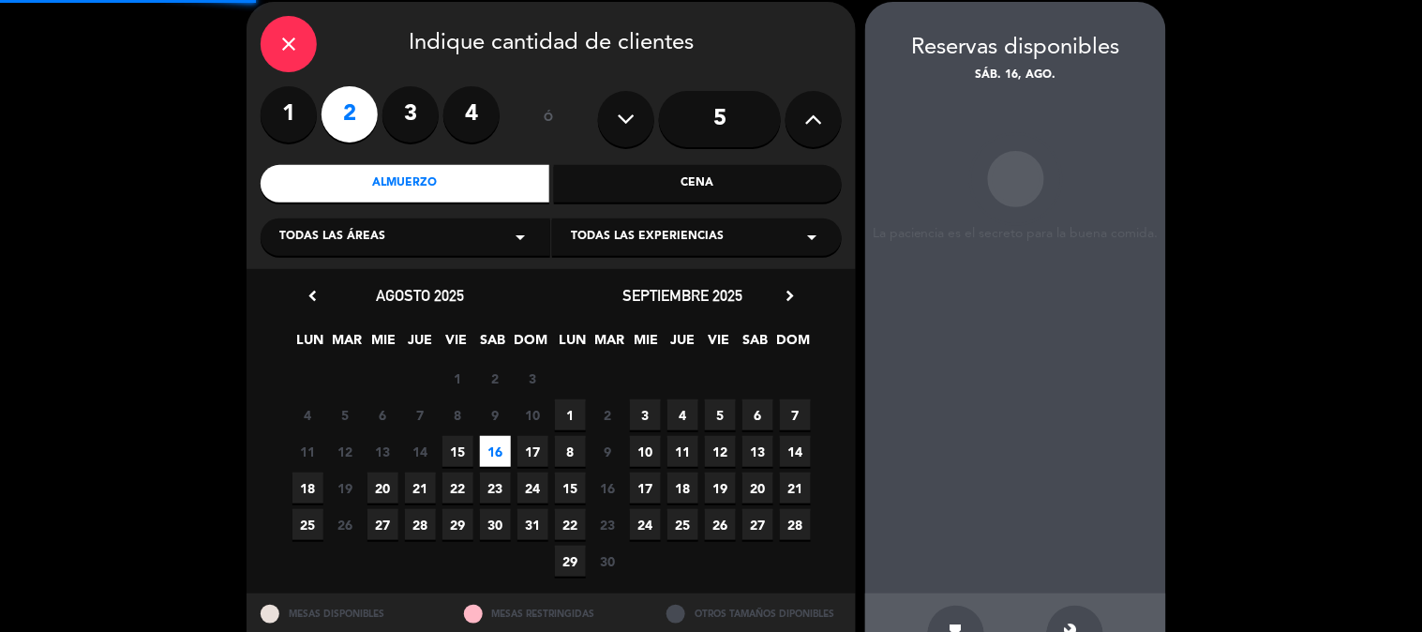
scroll to position [75, 0]
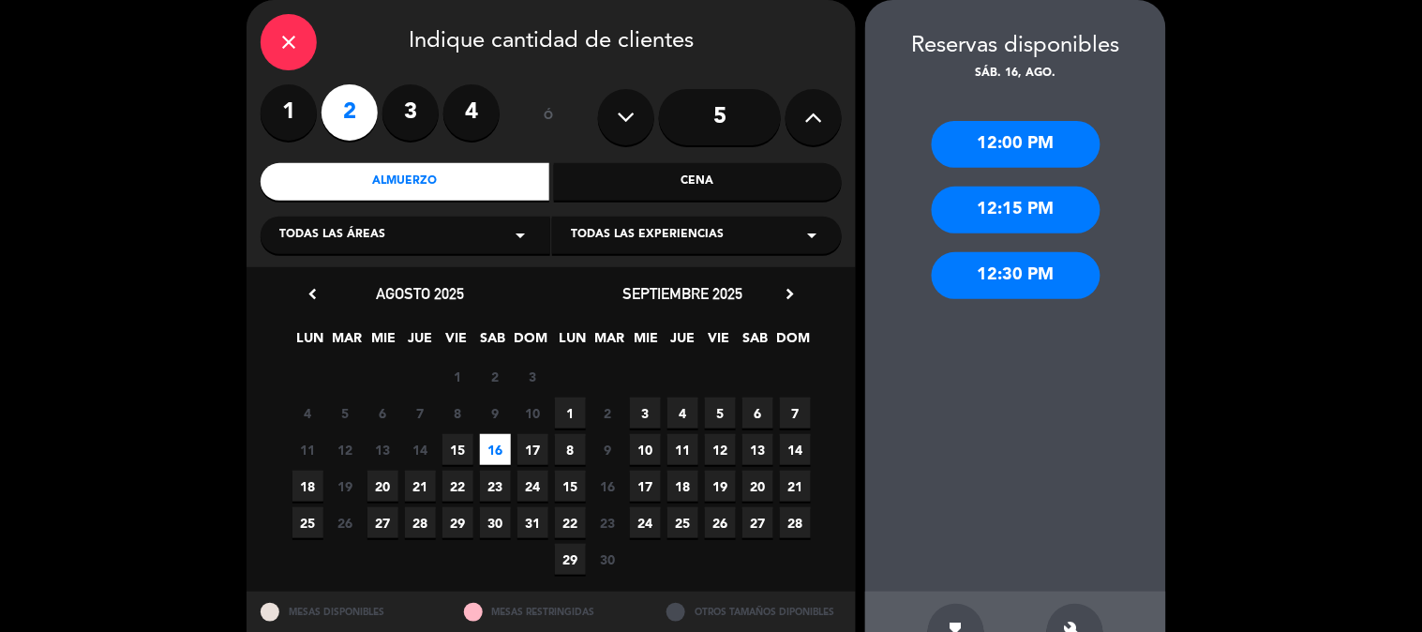
click at [1016, 269] on div "12:30 PM" at bounding box center [1016, 275] width 169 height 47
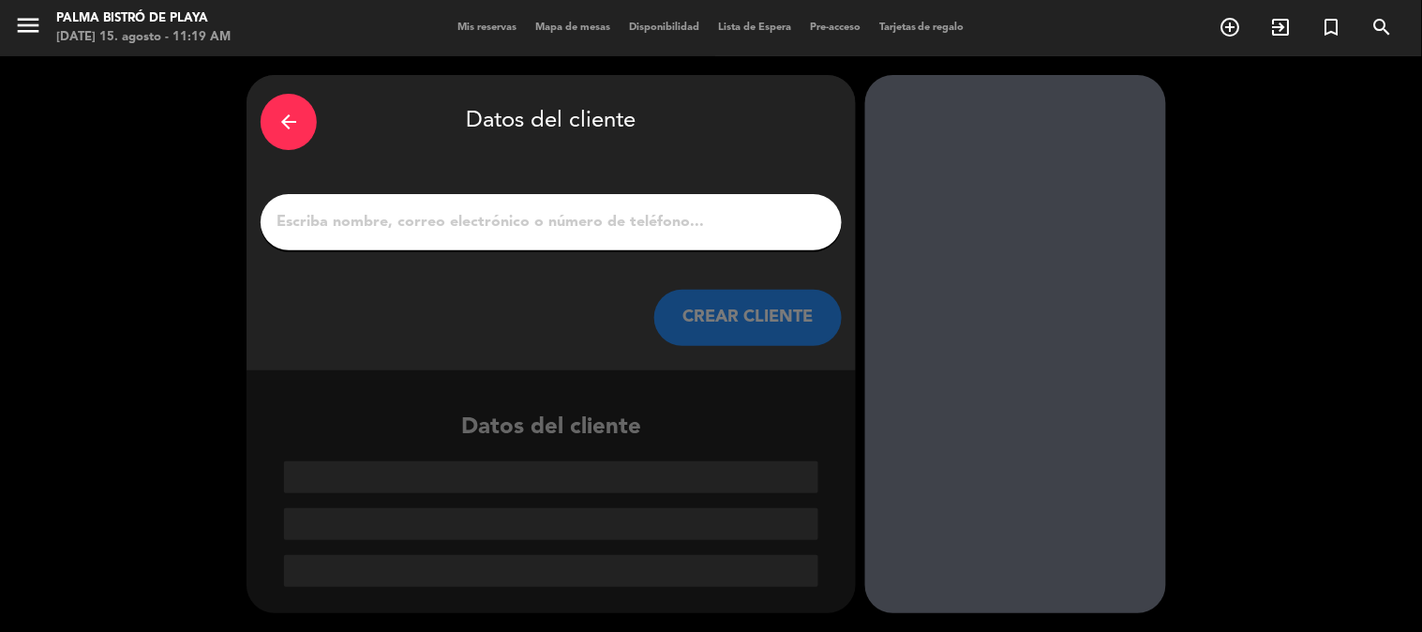
click at [564, 213] on input "1" at bounding box center [551, 222] width 553 height 26
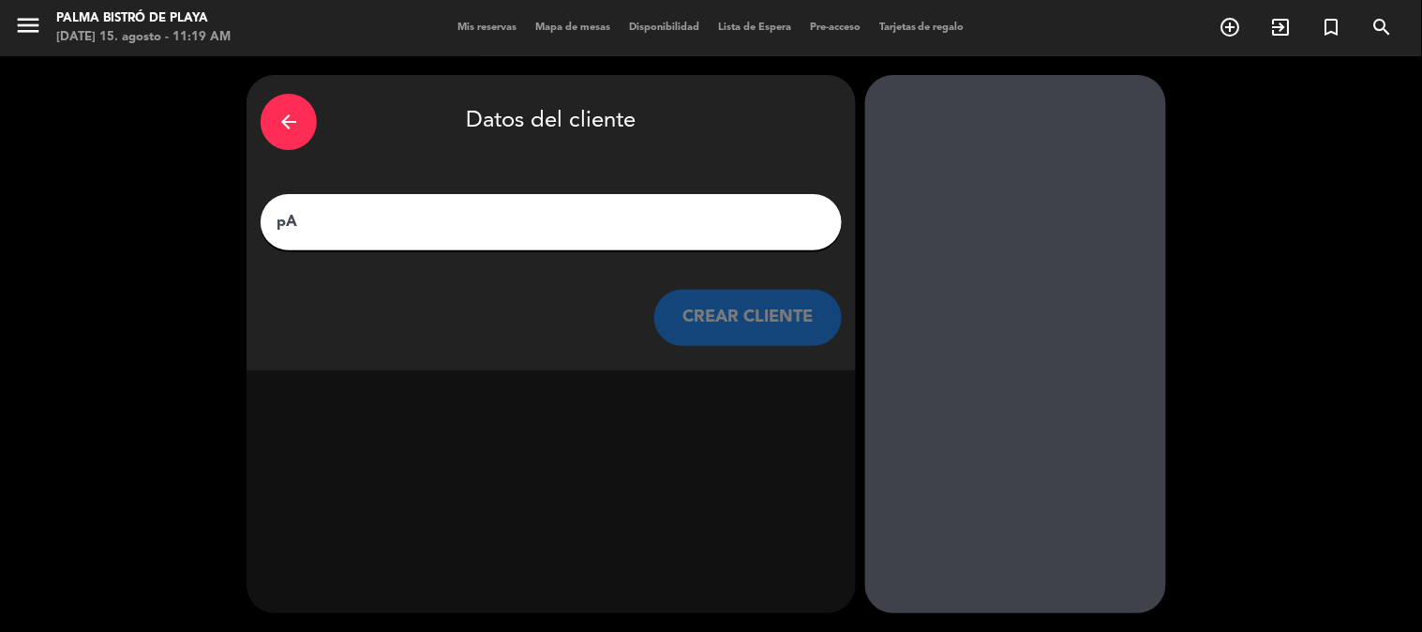
type input "p"
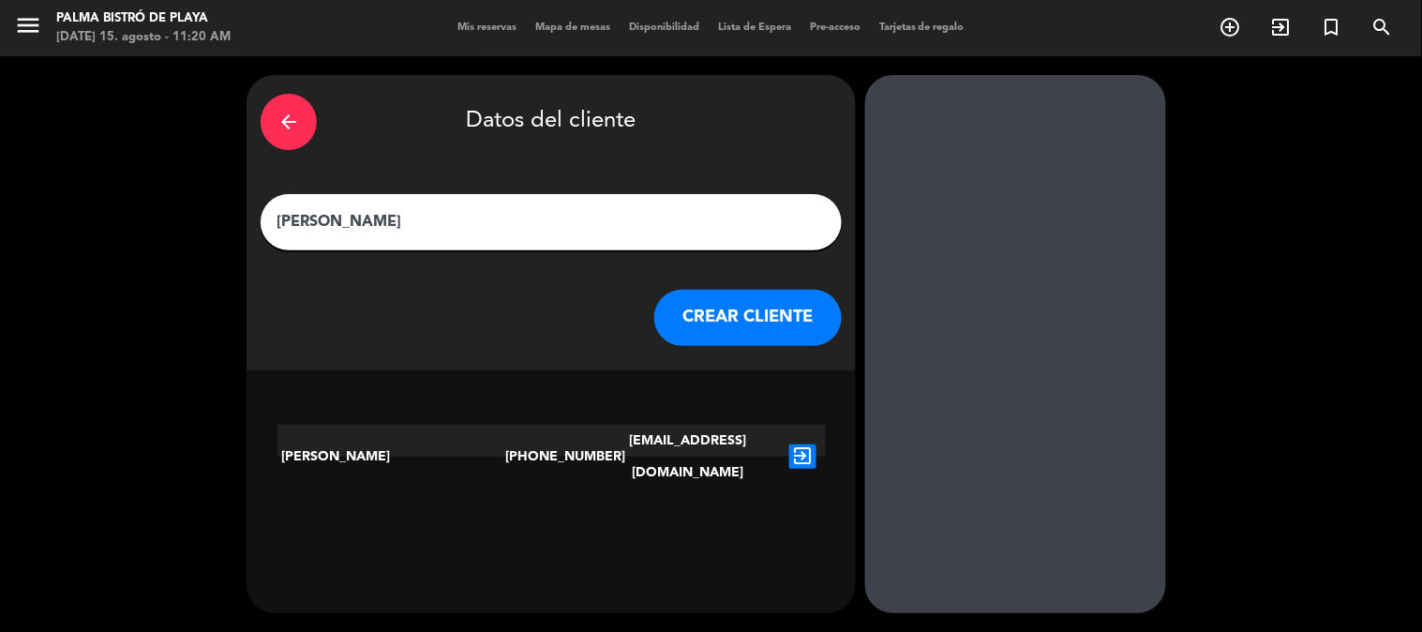
type input "[PERSON_NAME]"
click at [812, 444] on icon "exit_to_app" at bounding box center [802, 456] width 27 height 24
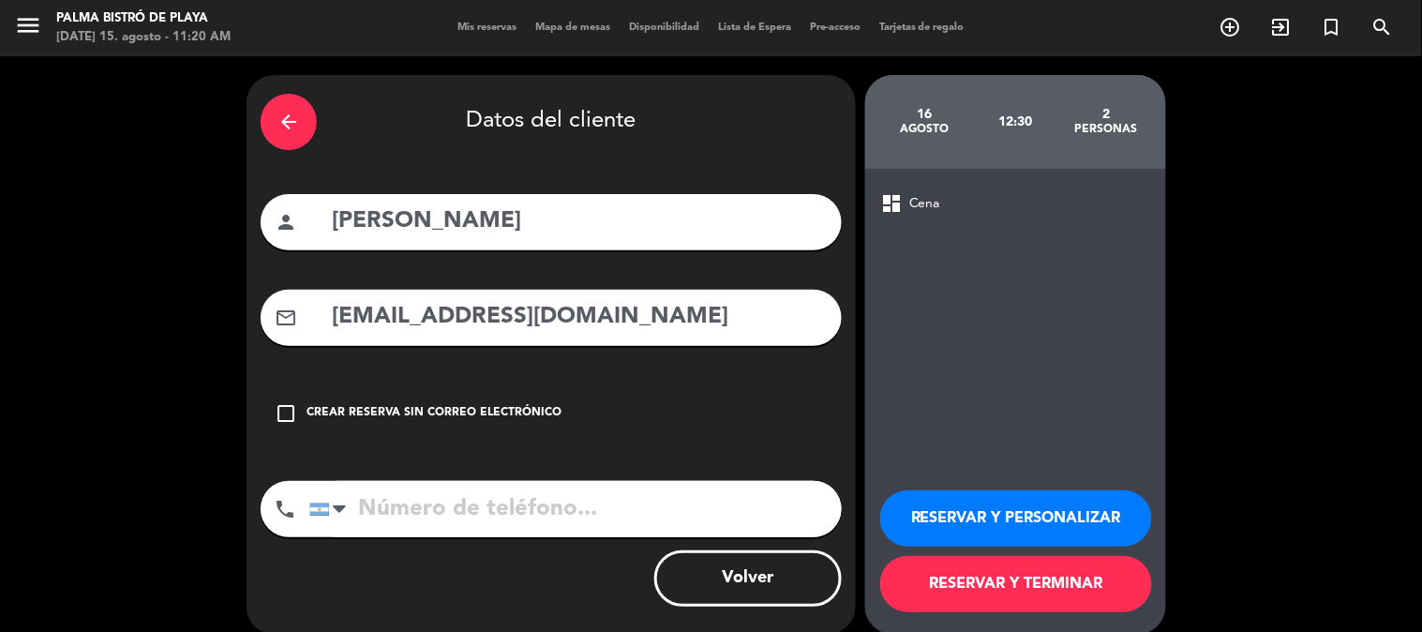
type input "[PHONE_NUMBER]"
click at [1009, 522] on button "RESERVAR Y PERSONALIZAR" at bounding box center [1016, 518] width 272 height 56
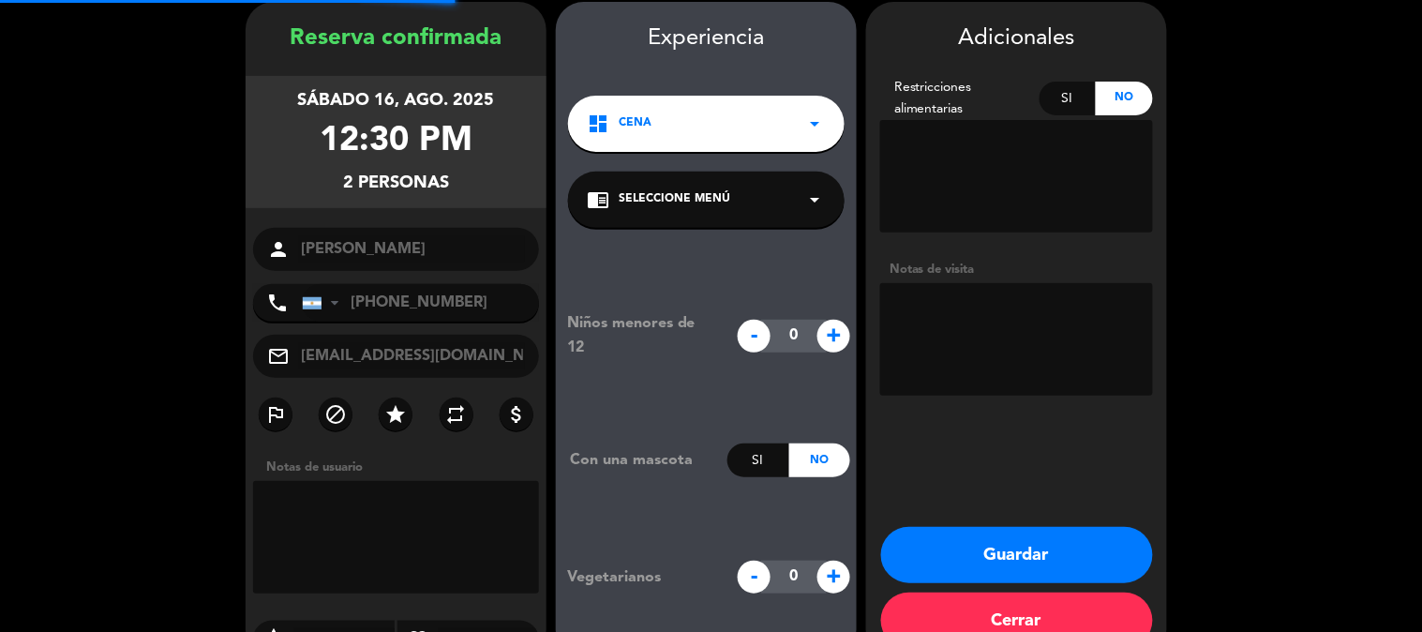
scroll to position [75, 0]
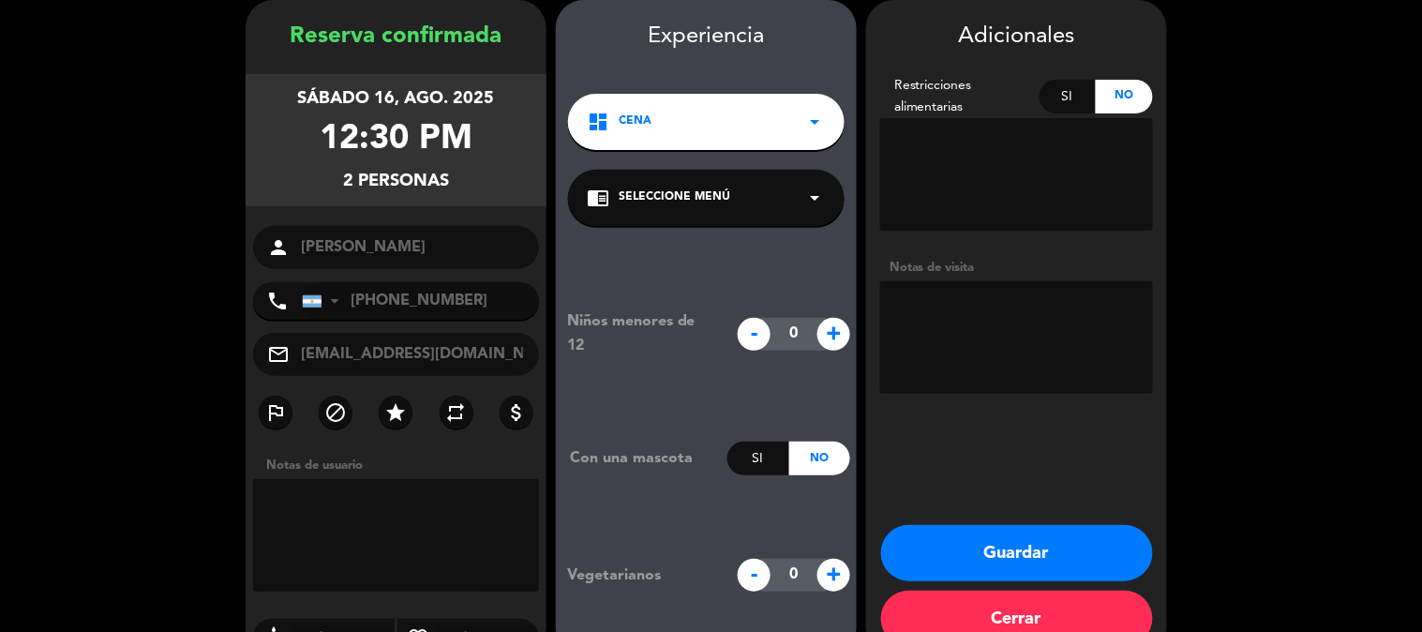
click at [1018, 545] on button "Guardar" at bounding box center [1017, 553] width 272 height 56
